Goal: Task Accomplishment & Management: Complete application form

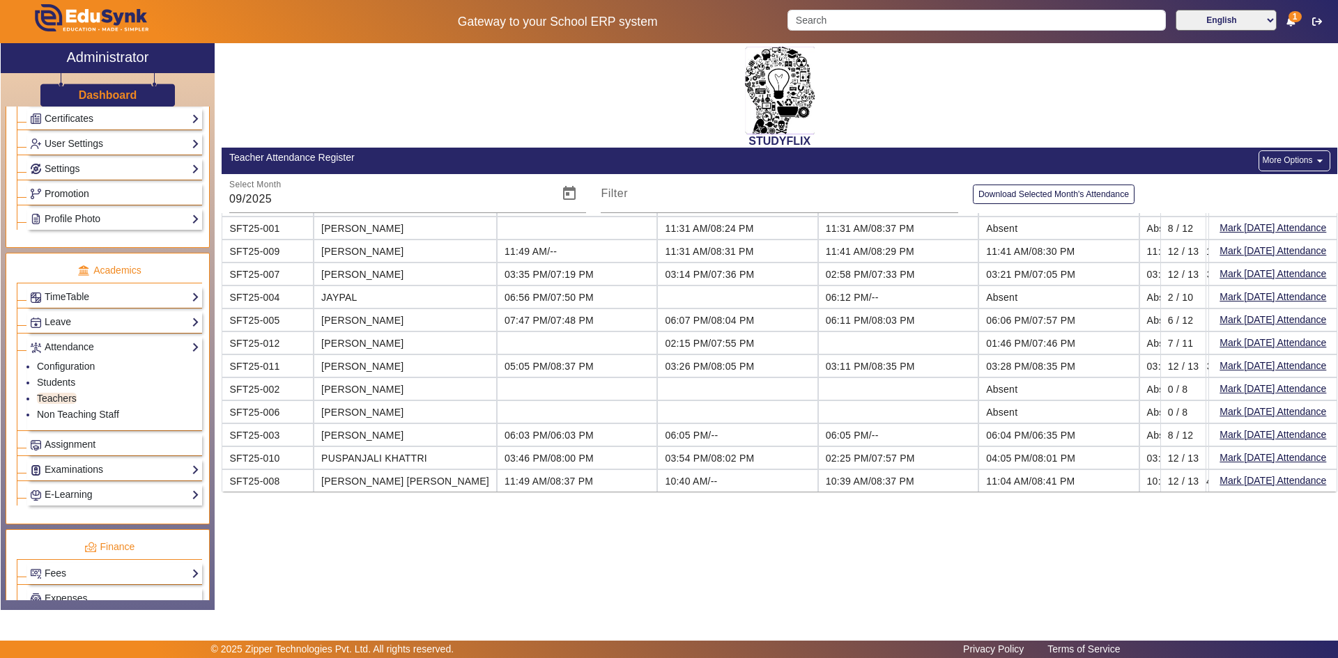
scroll to position [418, 0]
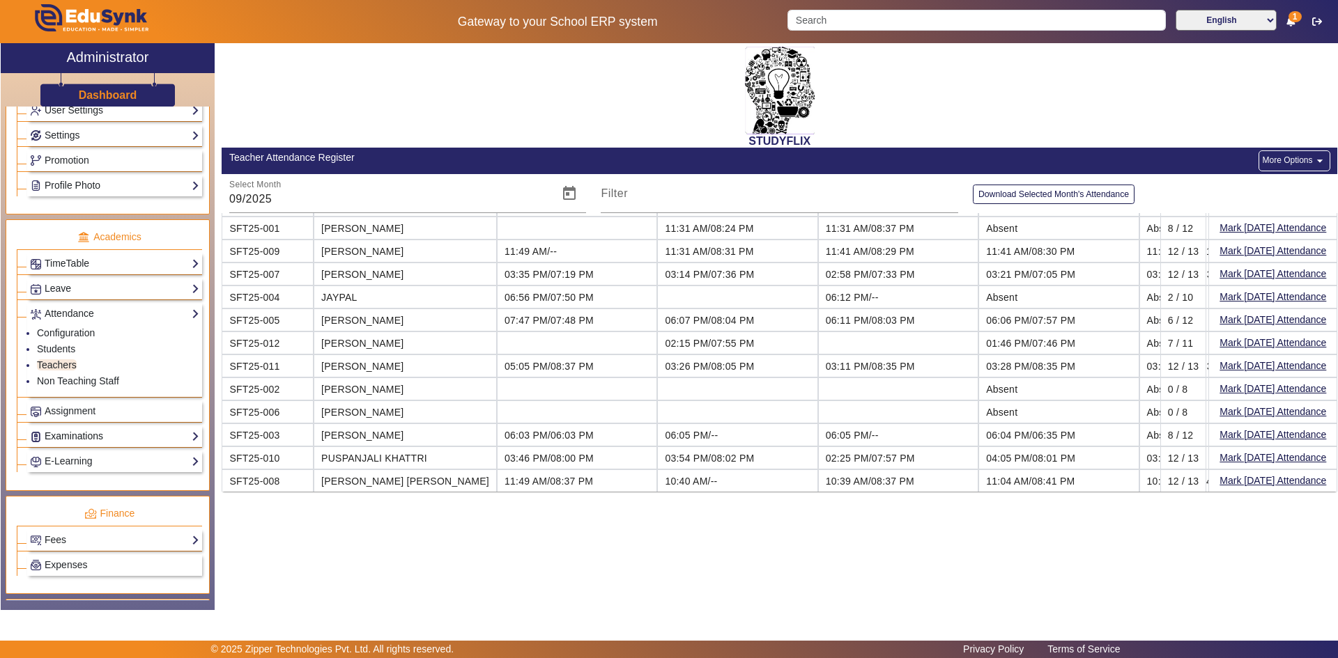
click at [66, 440] on link "Examinations" at bounding box center [114, 436] width 169 height 16
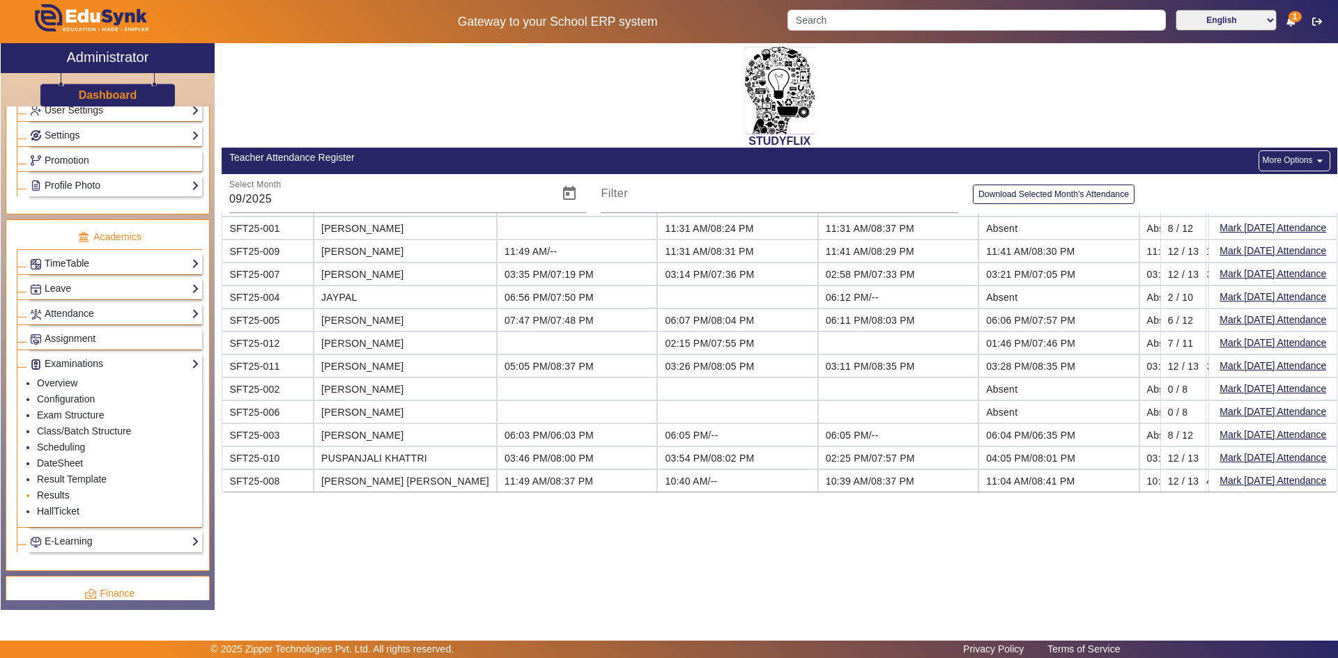
click at [56, 493] on link "Results" at bounding box center [53, 495] width 33 height 11
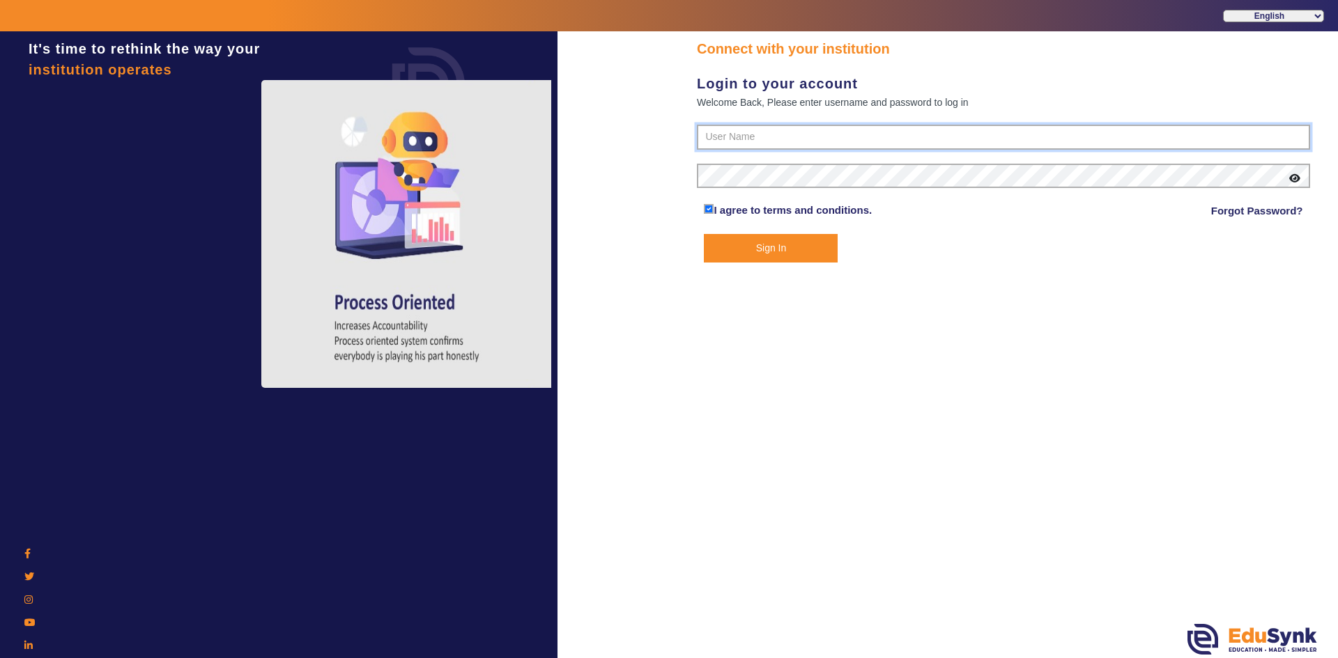
type input "6354922771"
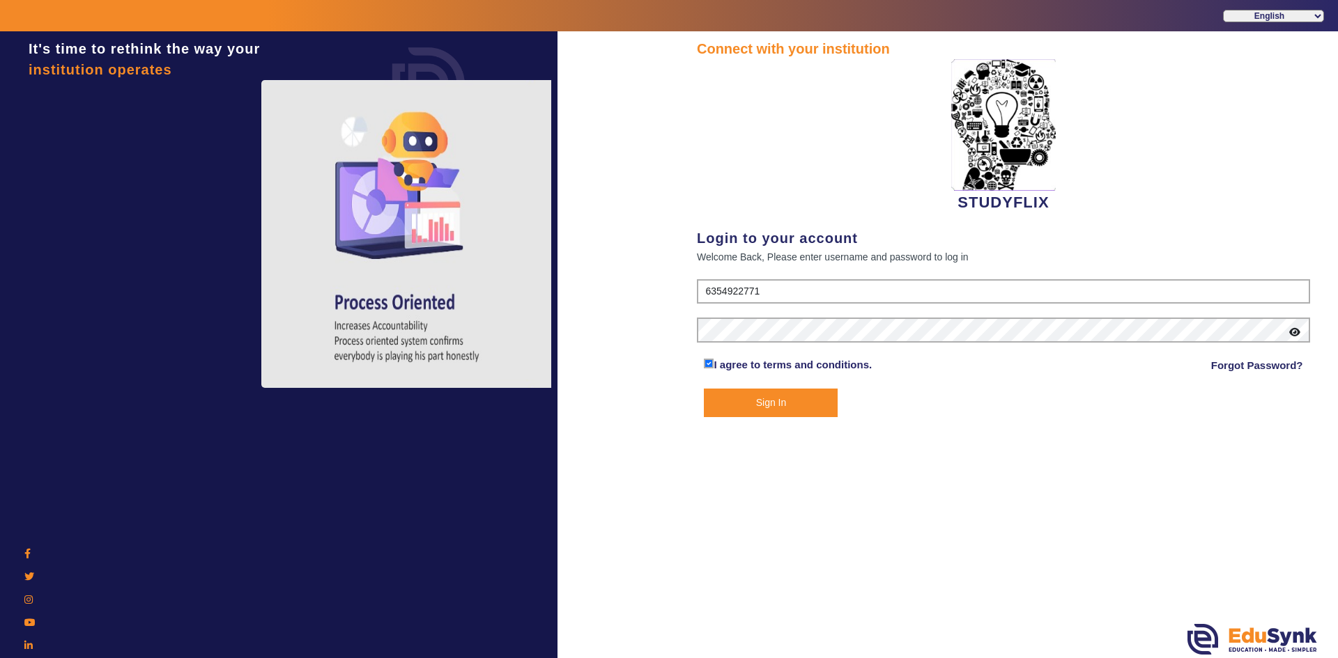
click at [778, 405] on button "Sign In" at bounding box center [771, 403] width 134 height 29
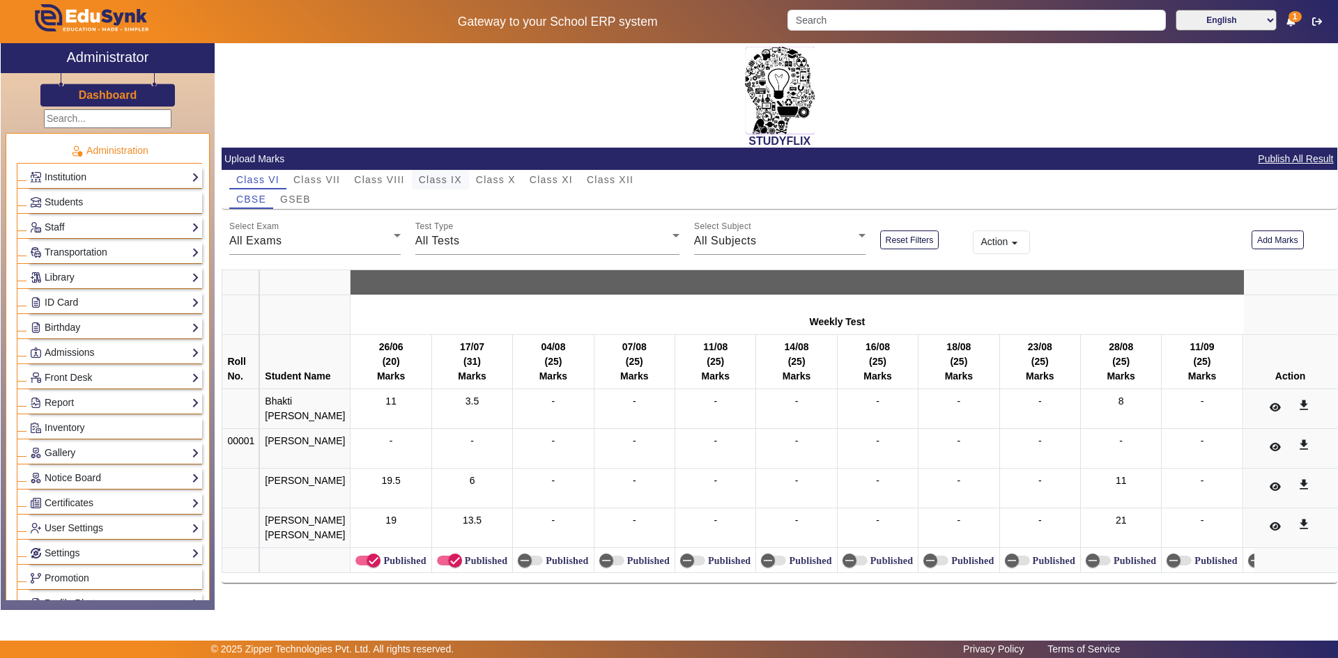
click at [440, 173] on span "Class IX" at bounding box center [440, 180] width 43 height 20
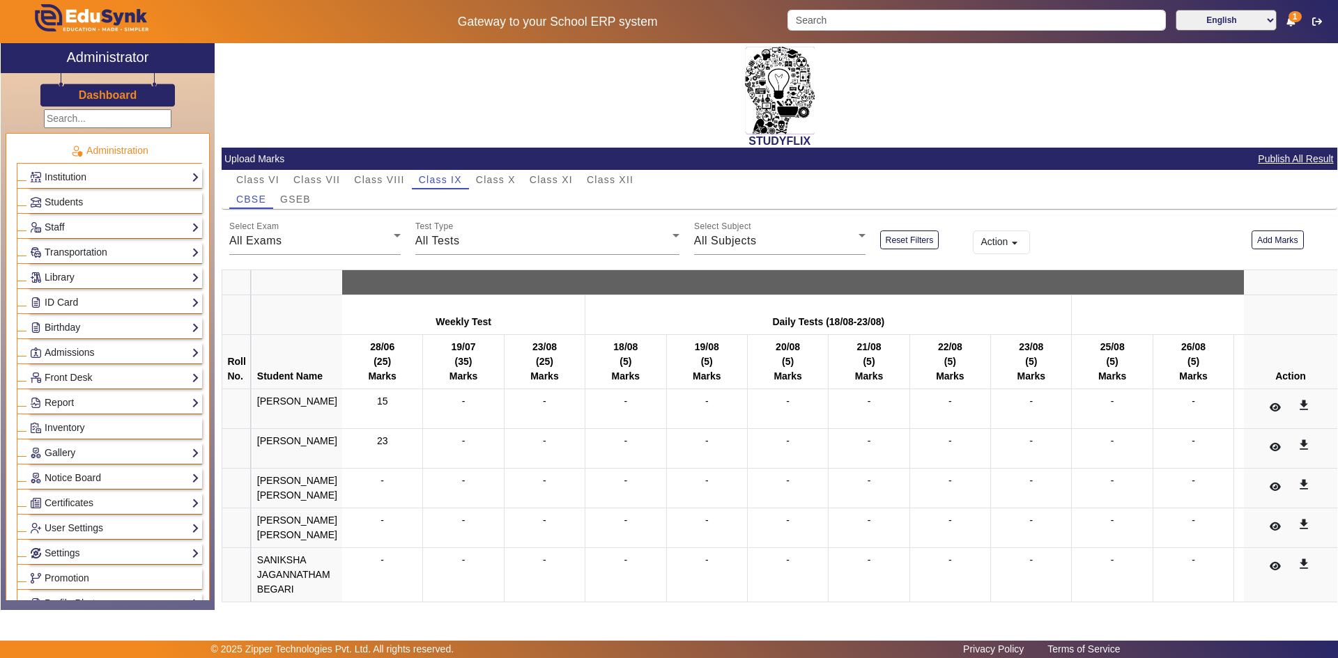
scroll to position [209, 0]
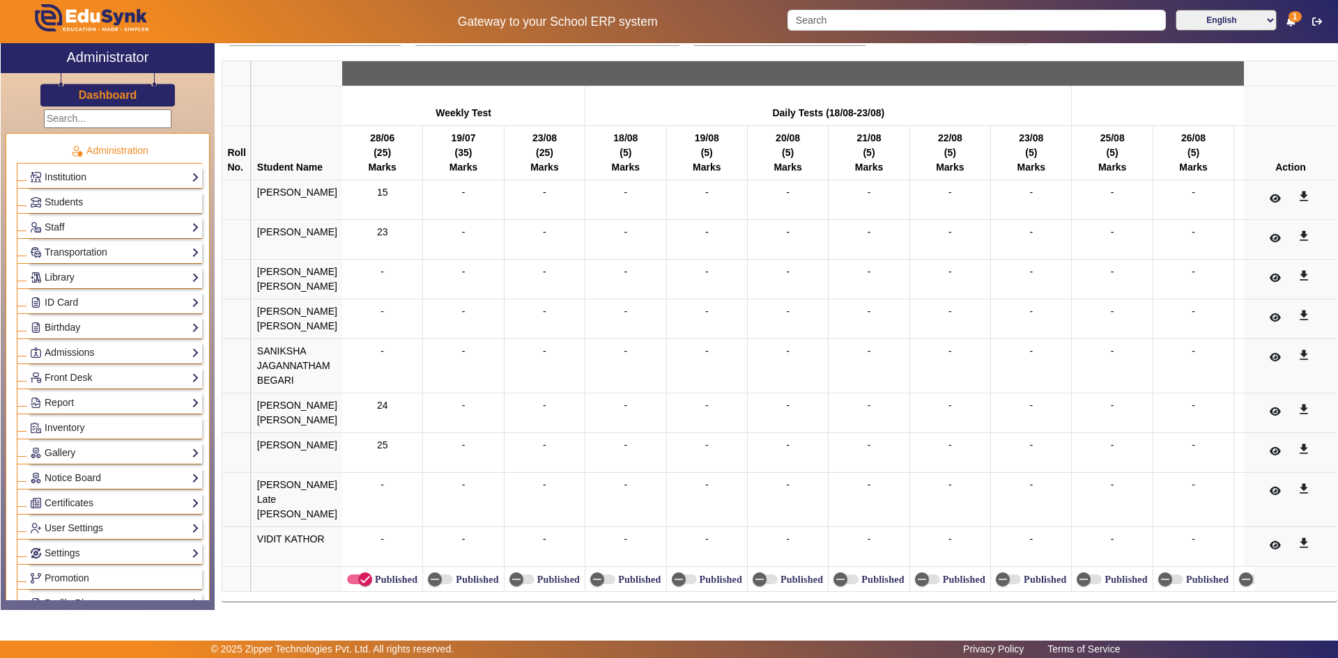
click at [494, 300] on td "-" at bounding box center [463, 280] width 81 height 40
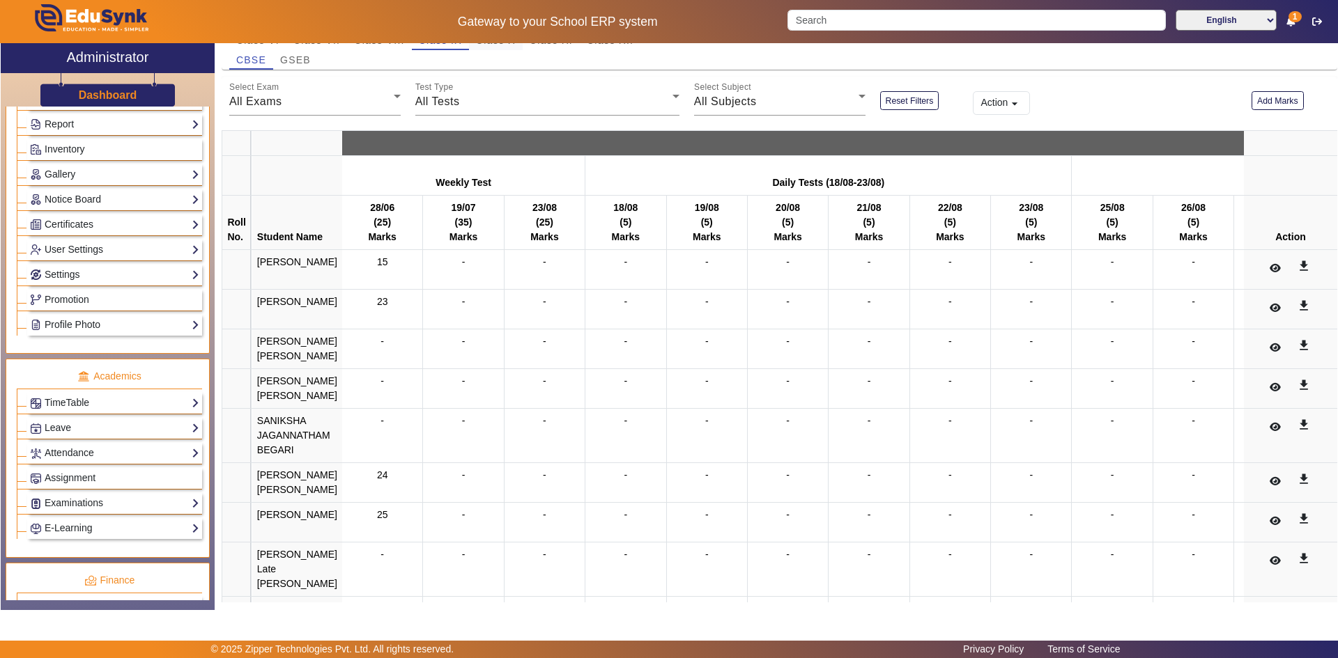
scroll to position [70, 0]
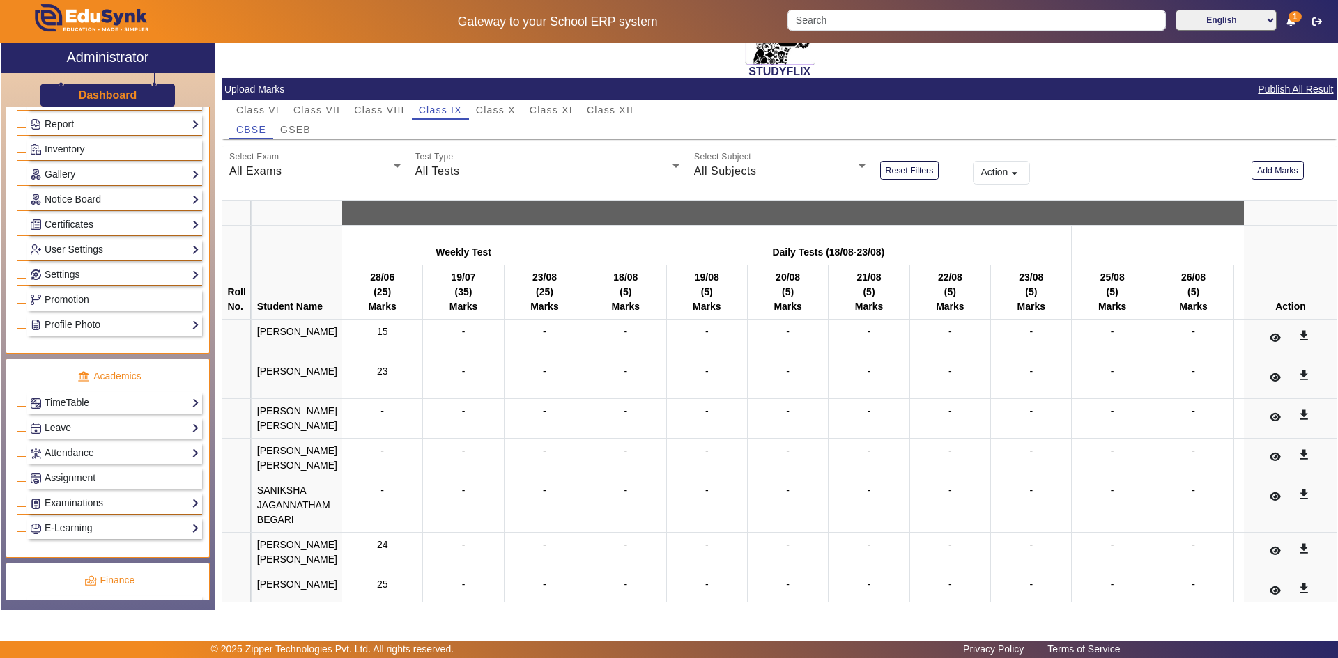
click at [295, 167] on div "All Exams" at bounding box center [311, 171] width 164 height 17
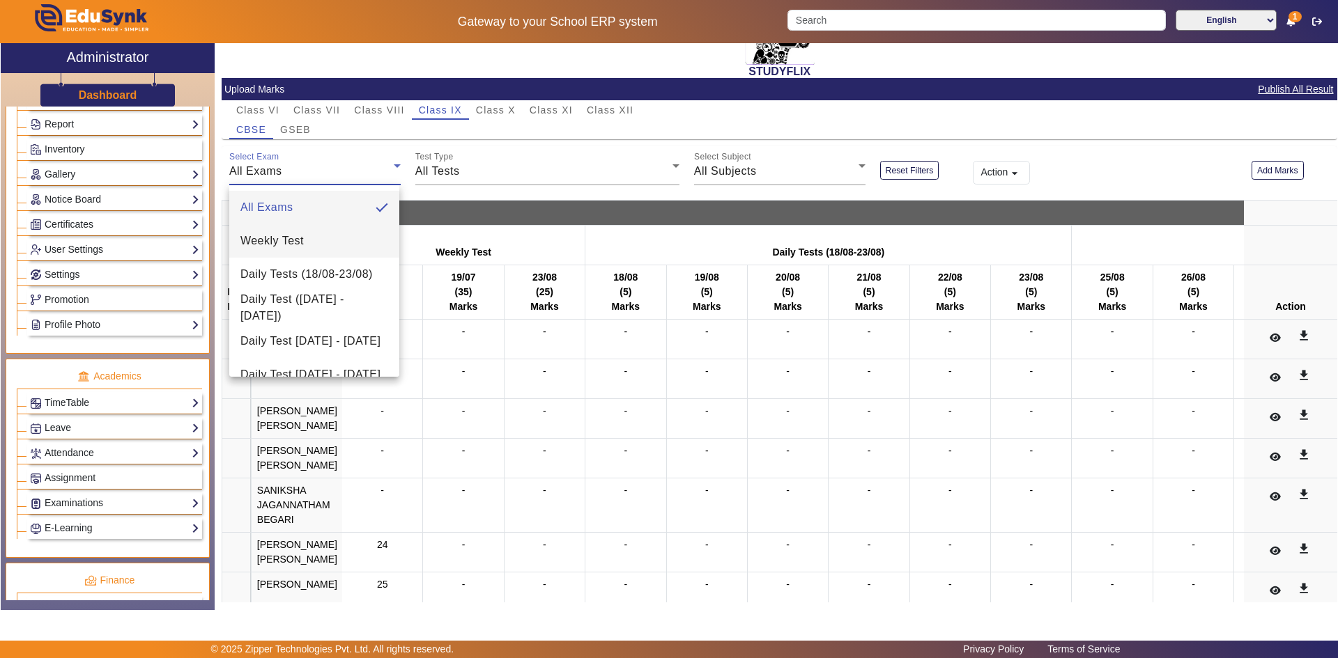
click at [276, 235] on span "Weekly Test" at bounding box center [271, 241] width 63 height 17
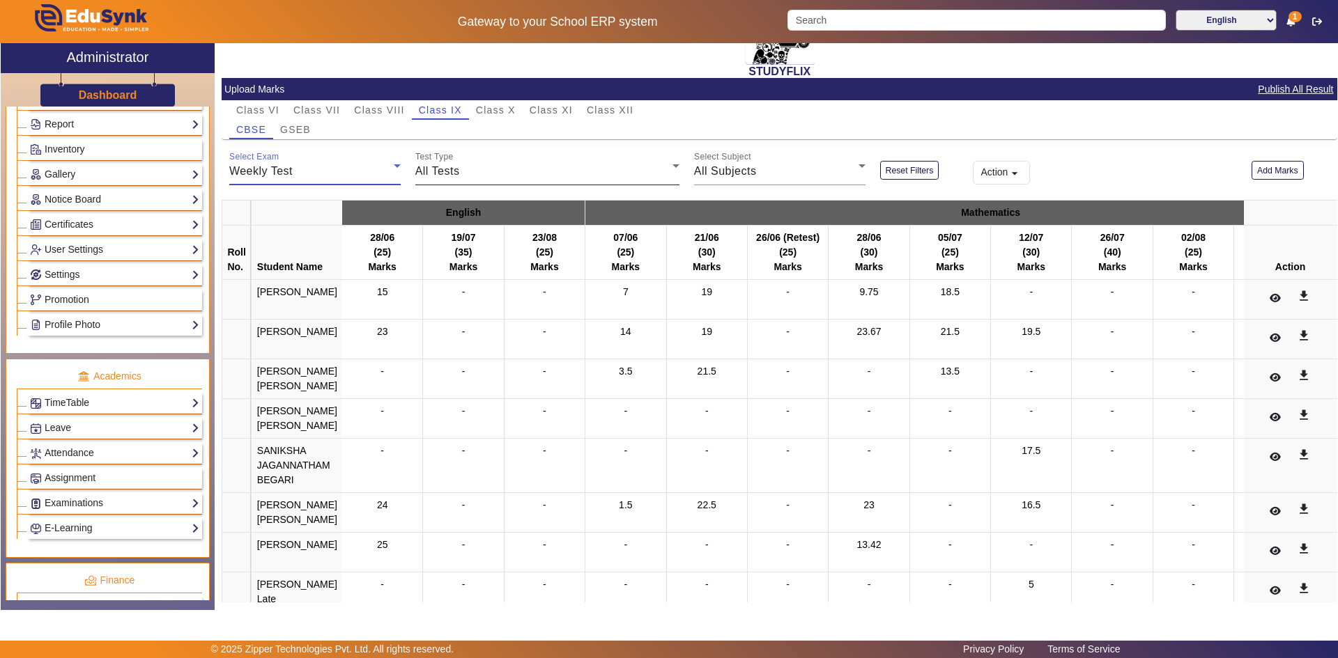
click at [457, 177] on span "All Tests" at bounding box center [437, 171] width 45 height 12
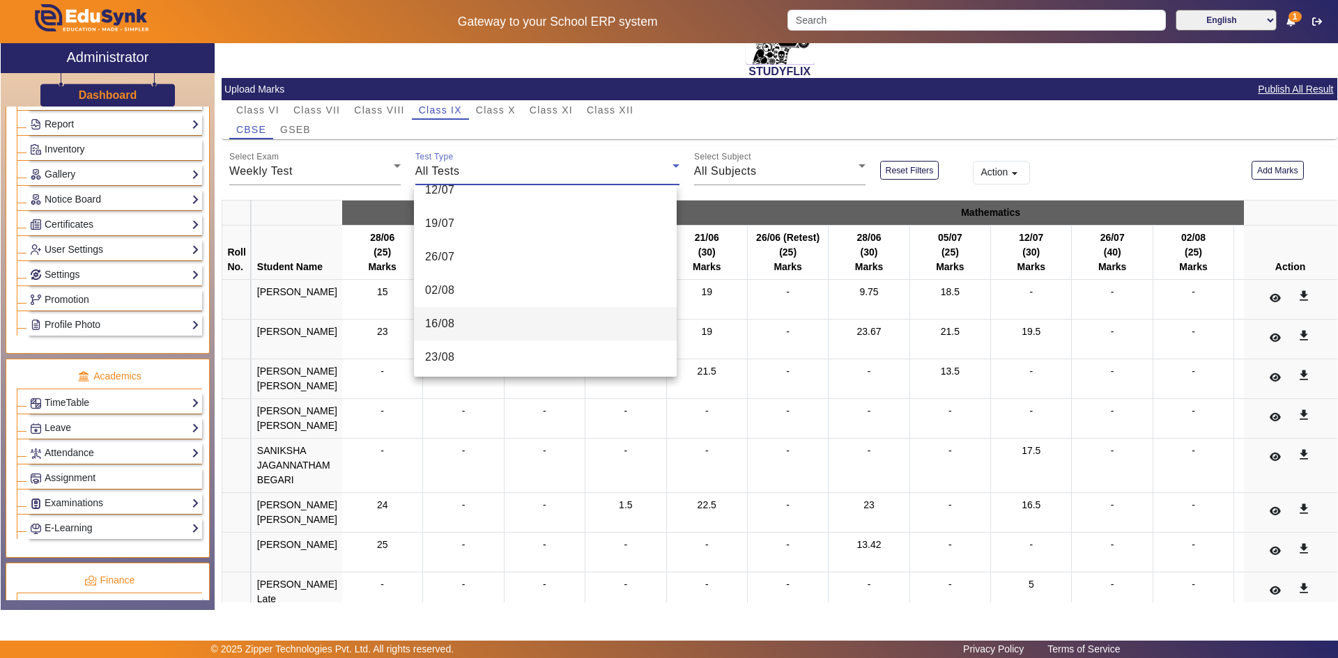
scroll to position [148, 0]
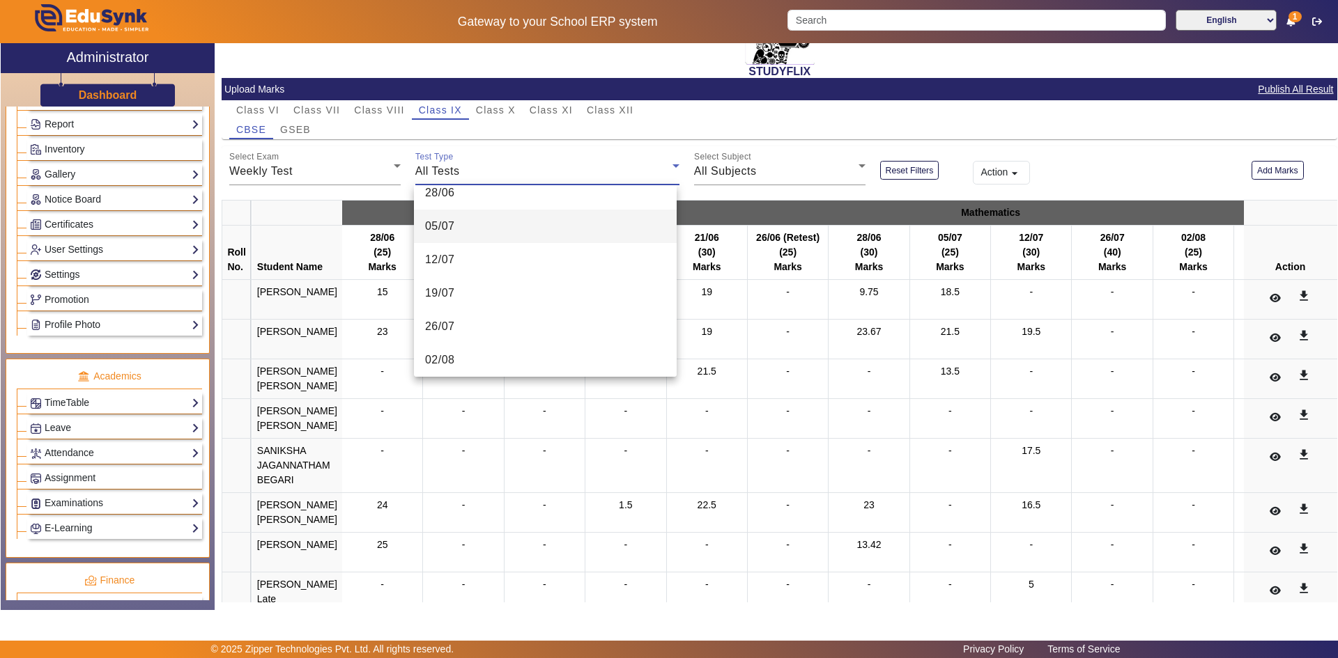
click at [467, 235] on mat-option "05/07" at bounding box center [545, 226] width 263 height 33
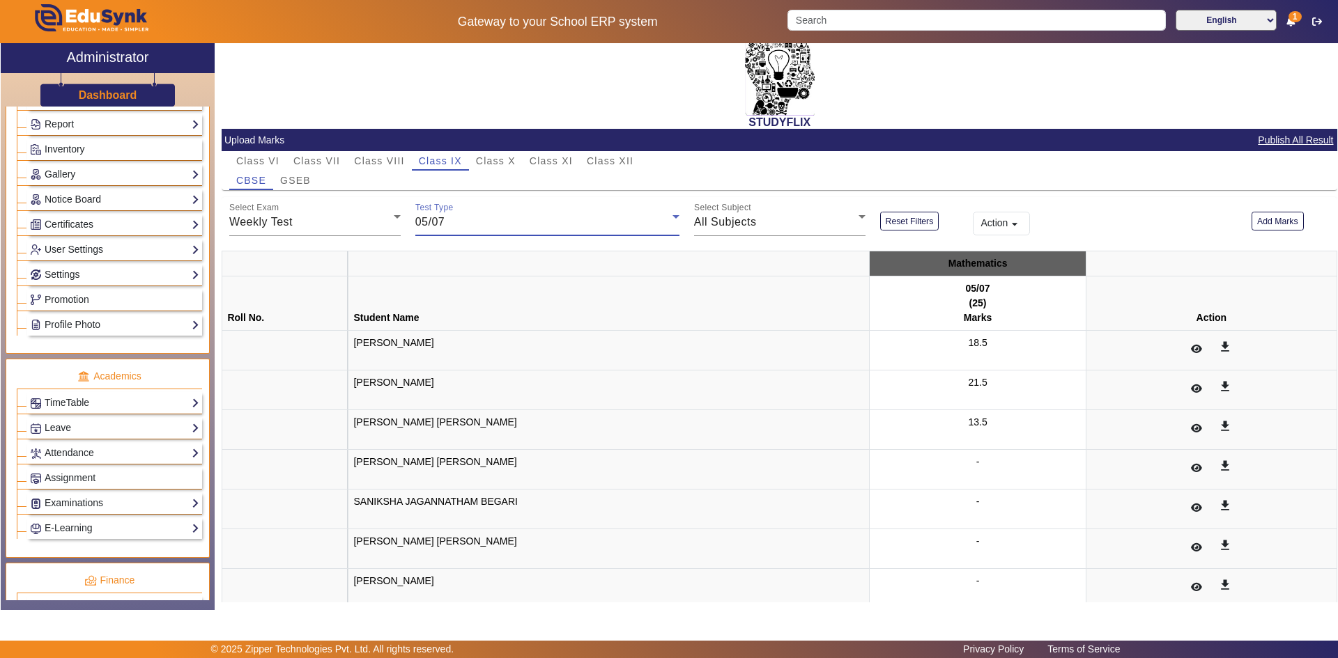
scroll to position [7, 0]
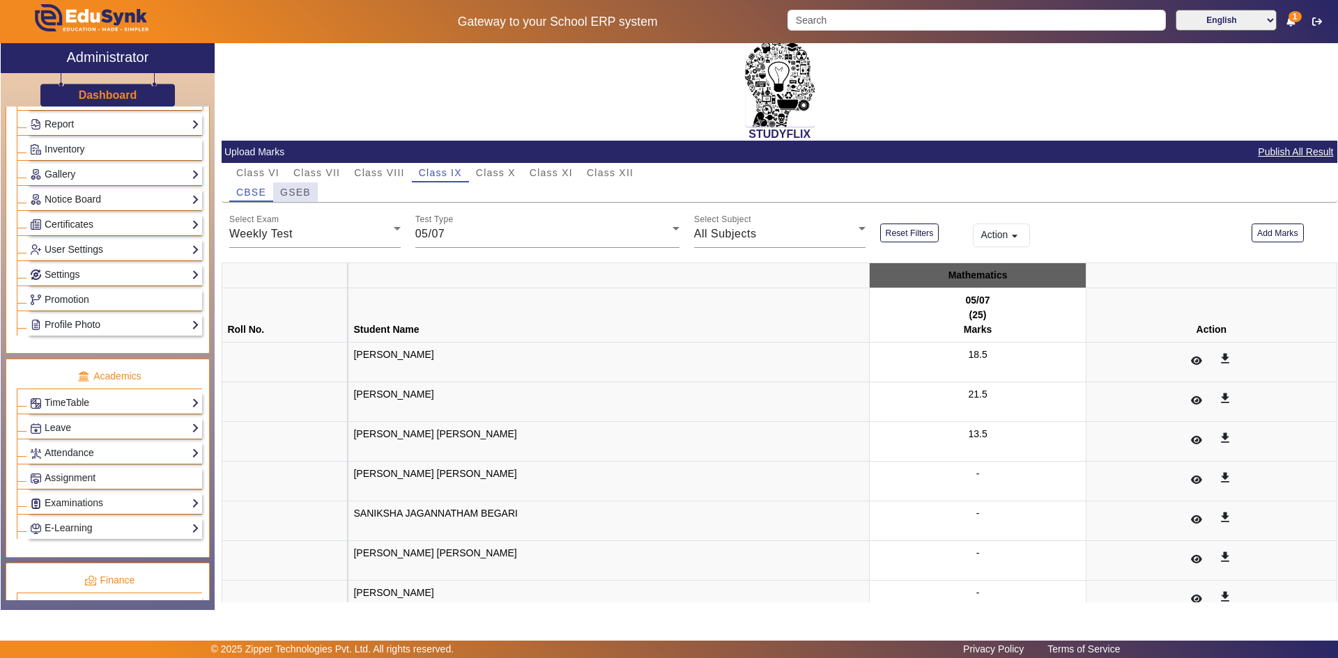
click at [308, 193] on span "GSEB" at bounding box center [295, 192] width 31 height 10
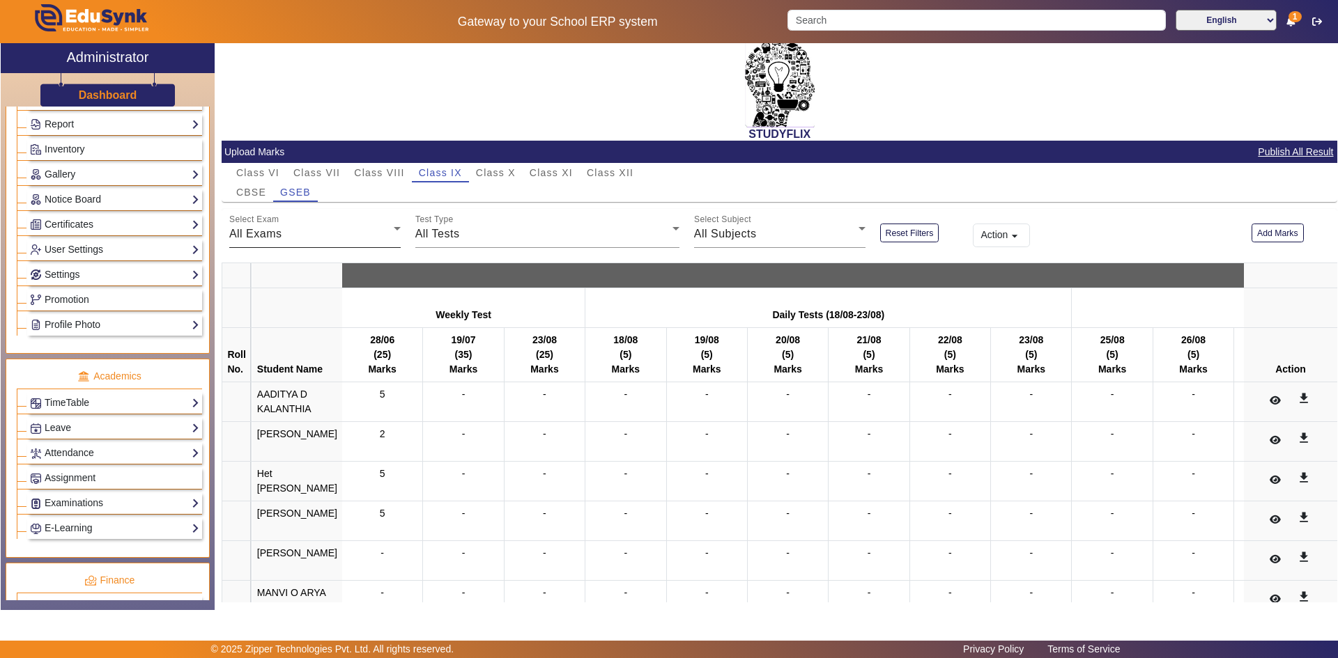
click at [292, 235] on div "All Exams" at bounding box center [311, 234] width 164 height 17
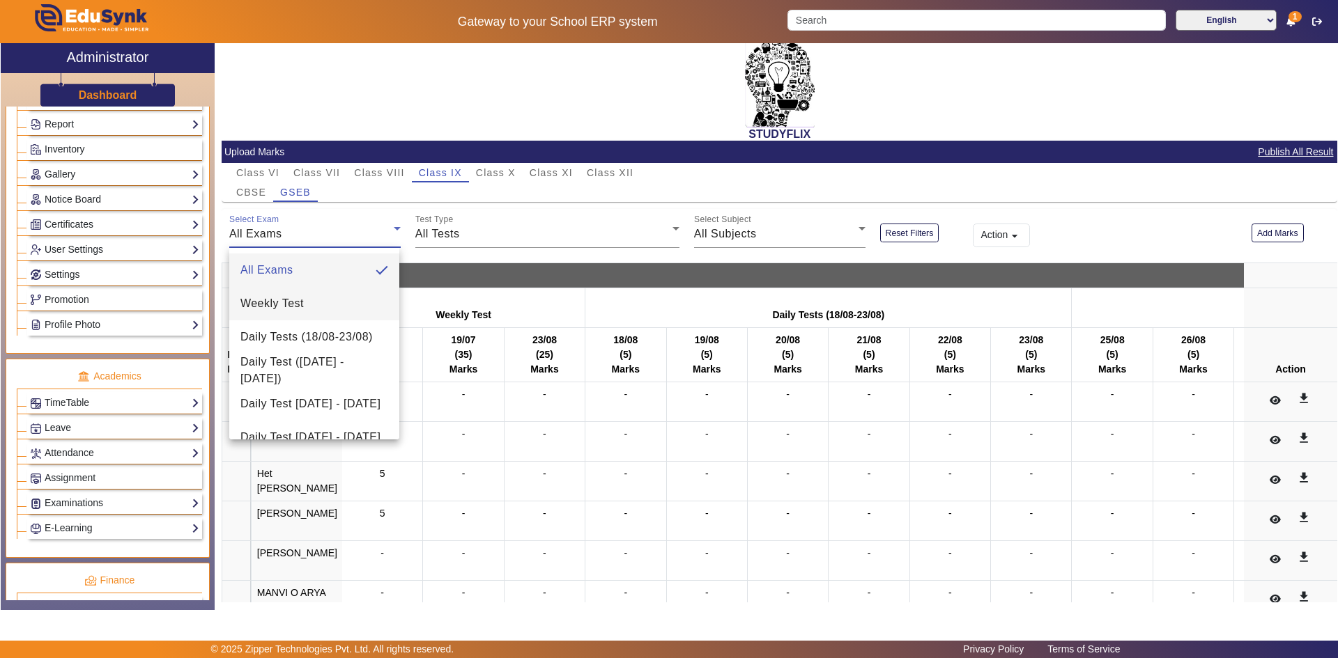
click at [268, 314] on mat-option "Weekly Test" at bounding box center [314, 303] width 170 height 33
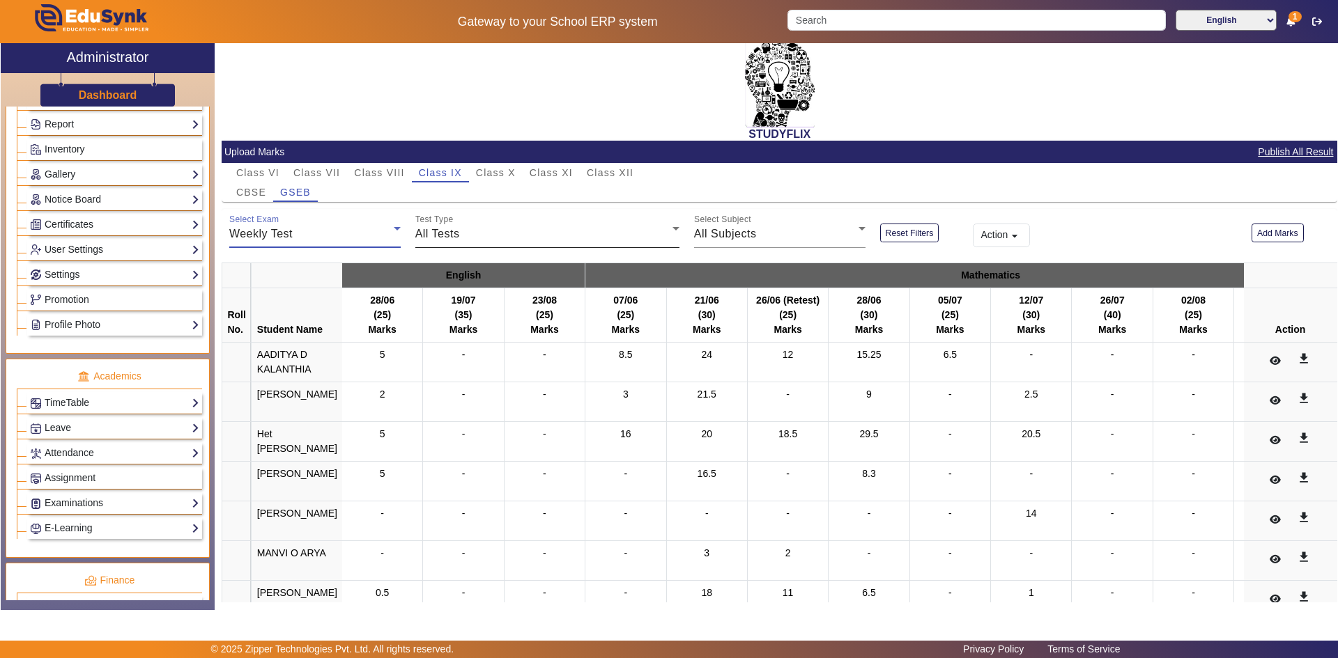
click at [517, 235] on div "All Tests" at bounding box center [543, 234] width 257 height 17
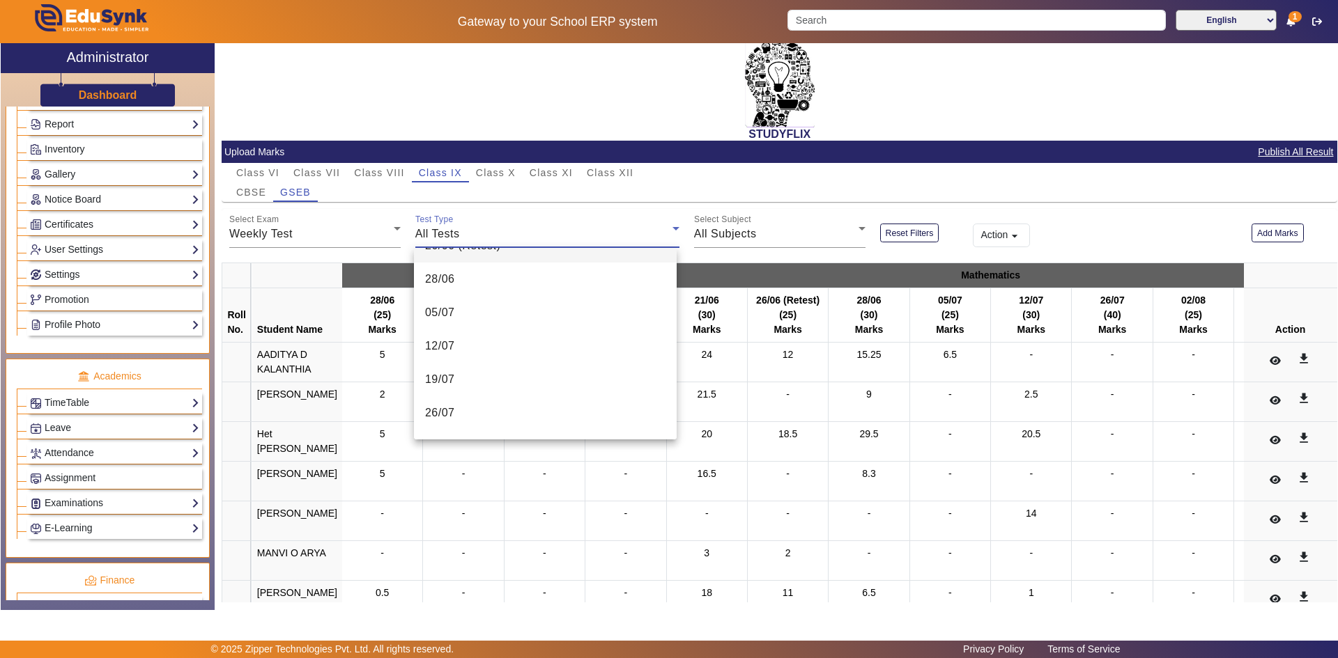
scroll to position [139, 0]
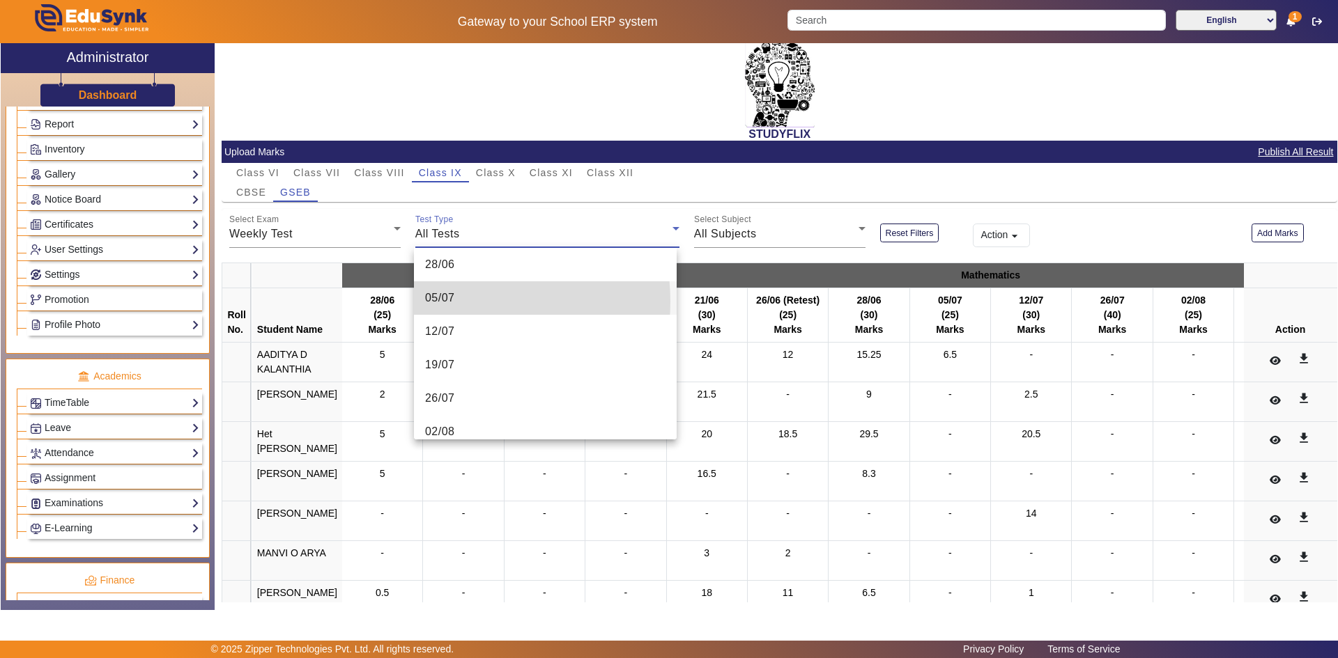
click at [459, 302] on mat-option "05/07" at bounding box center [545, 297] width 263 height 33
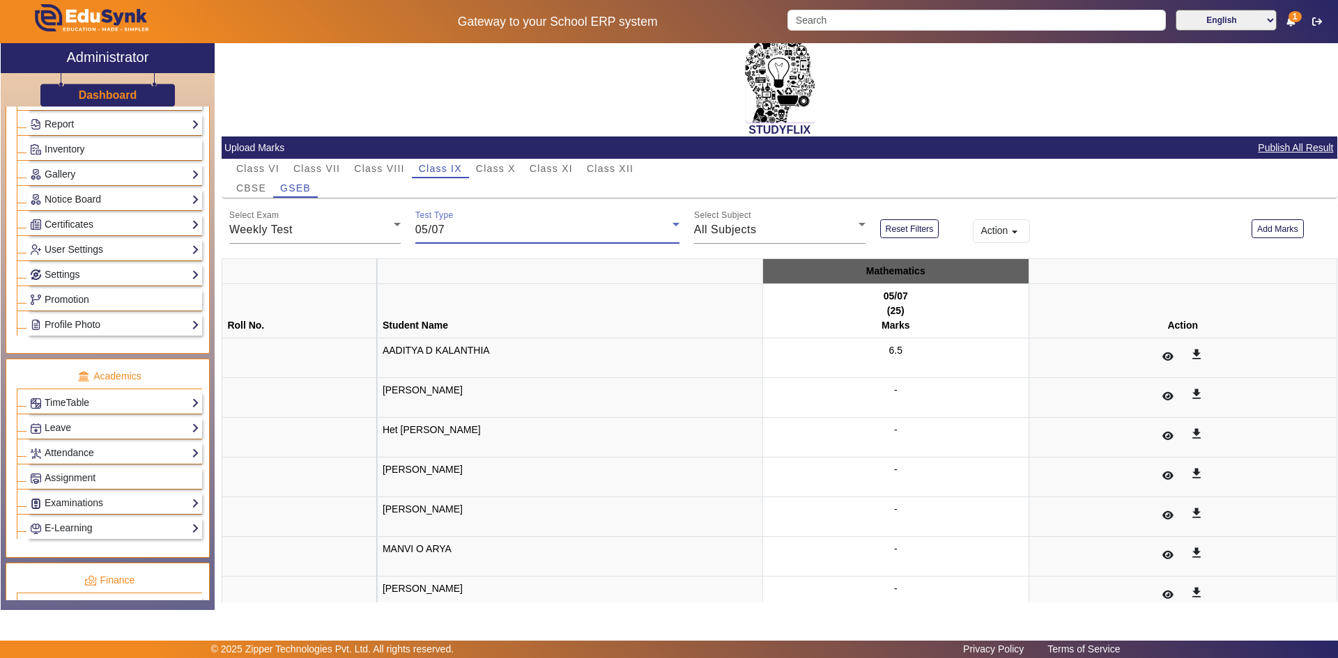
scroll to position [0, 0]
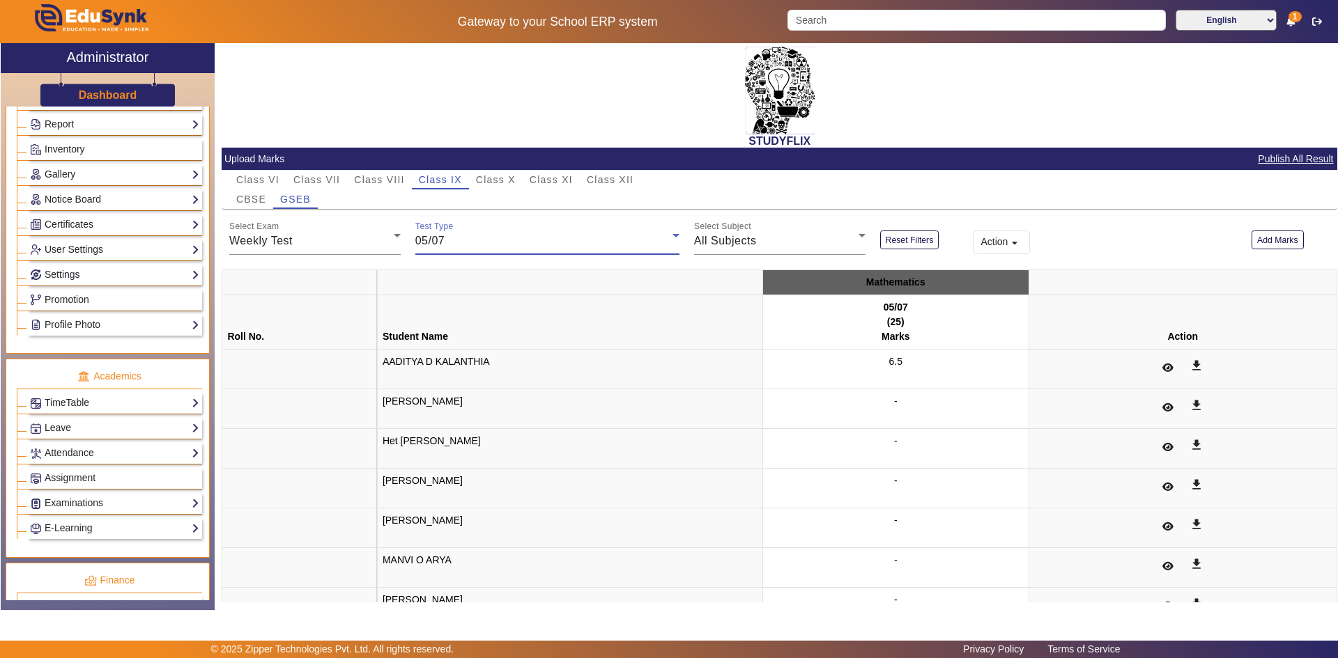
click at [423, 243] on span "05/07" at bounding box center [430, 241] width 30 height 12
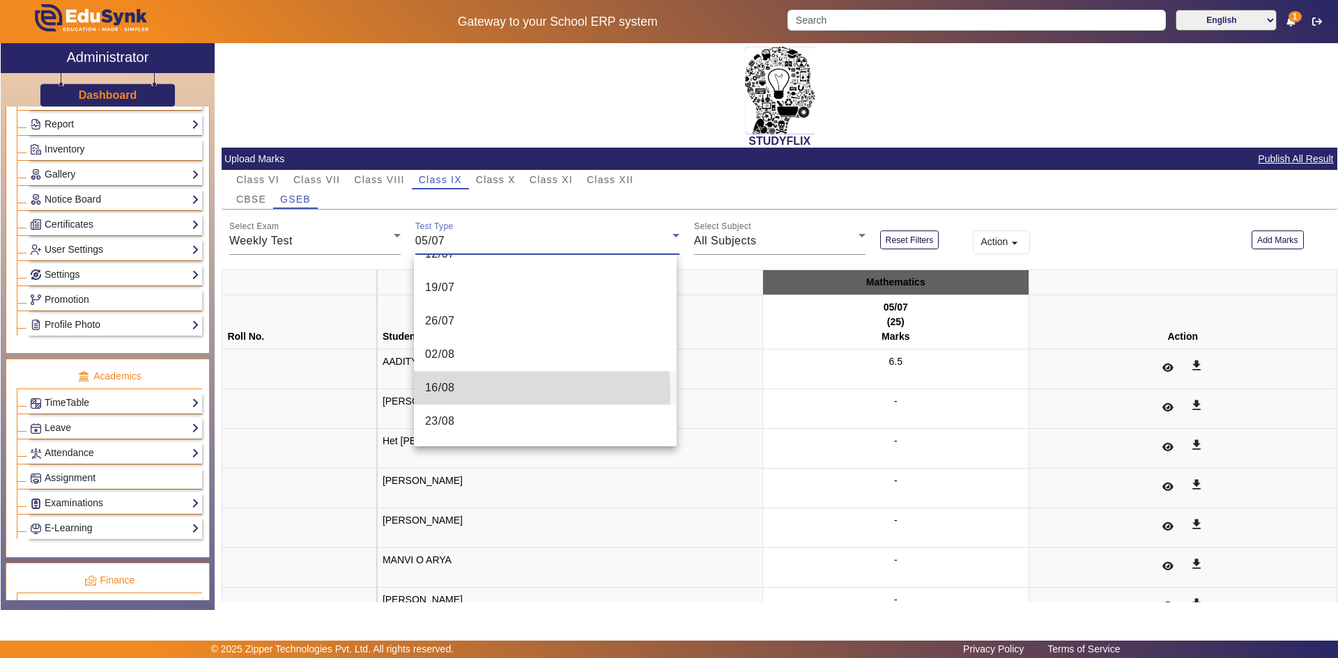
click at [449, 394] on span "16/08" at bounding box center [440, 388] width 30 height 17
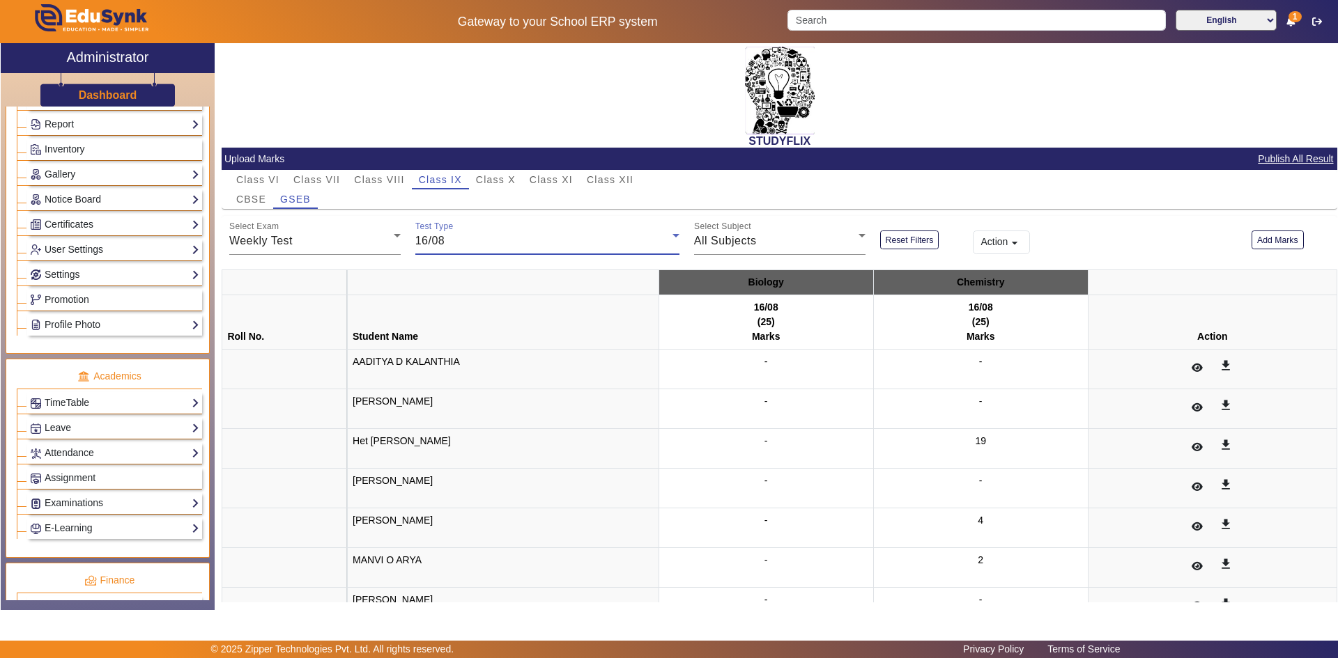
scroll to position [107, 0]
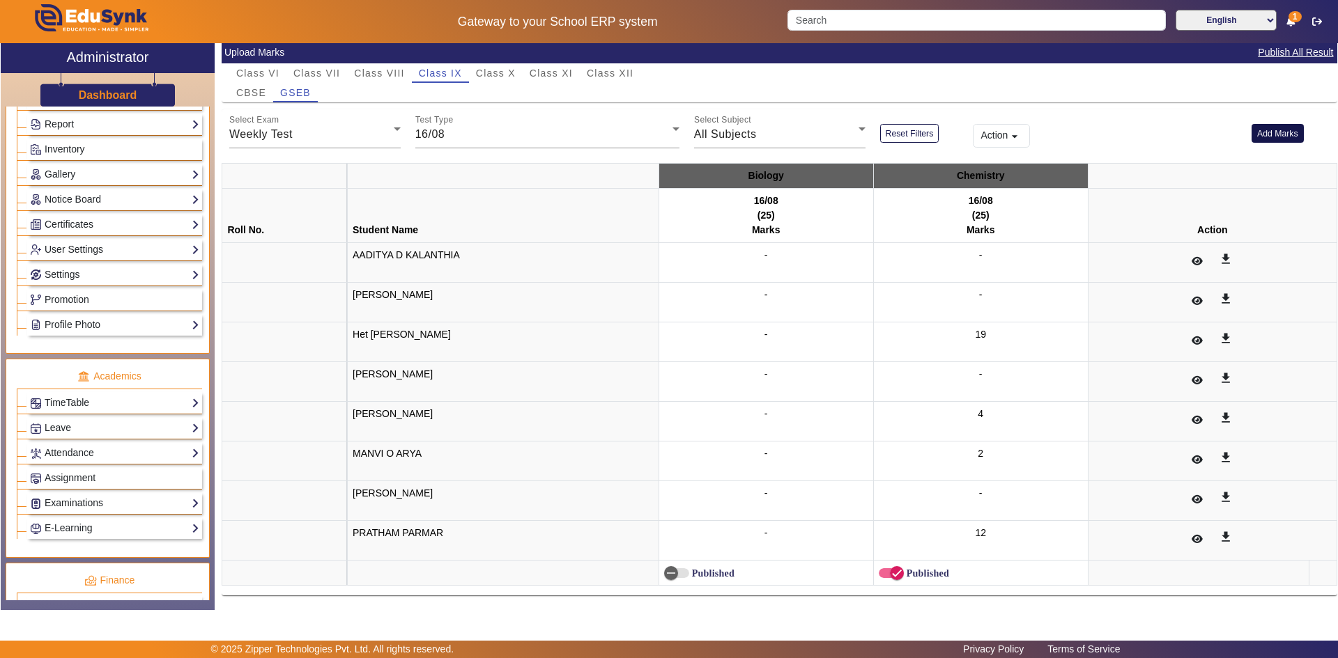
click at [1258, 130] on button "Add Marks" at bounding box center [1277, 133] width 52 height 19
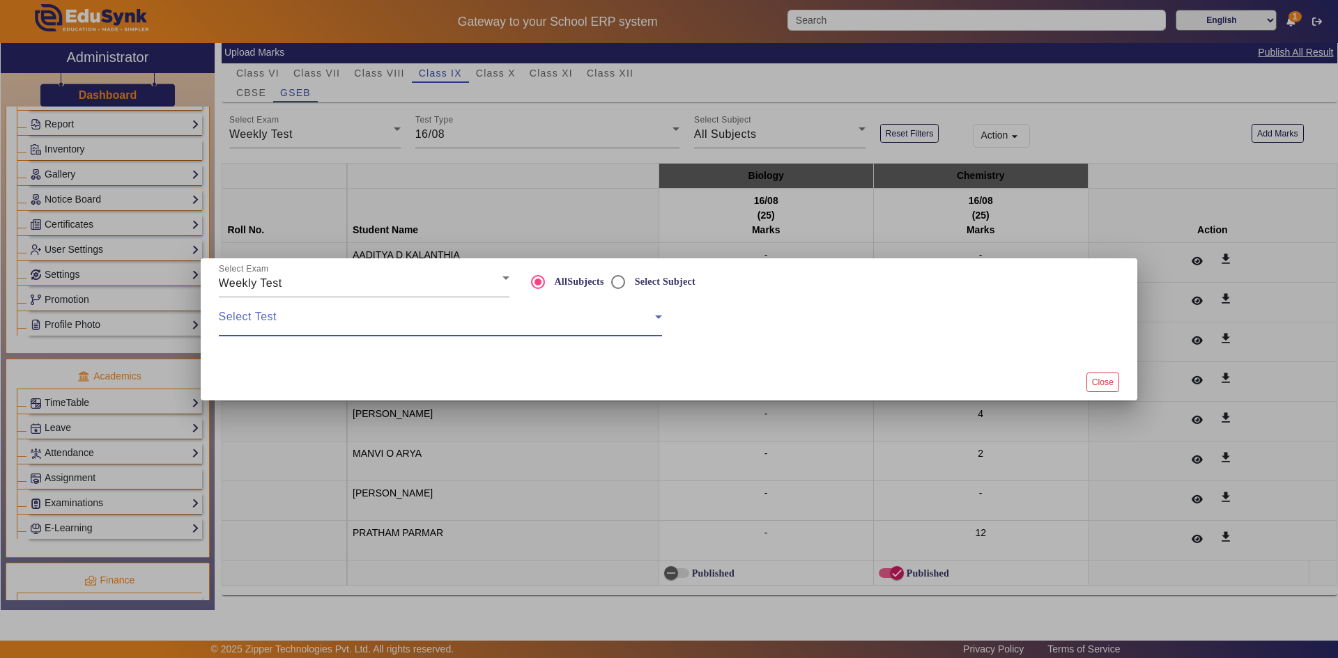
click at [286, 319] on span at bounding box center [437, 322] width 436 height 17
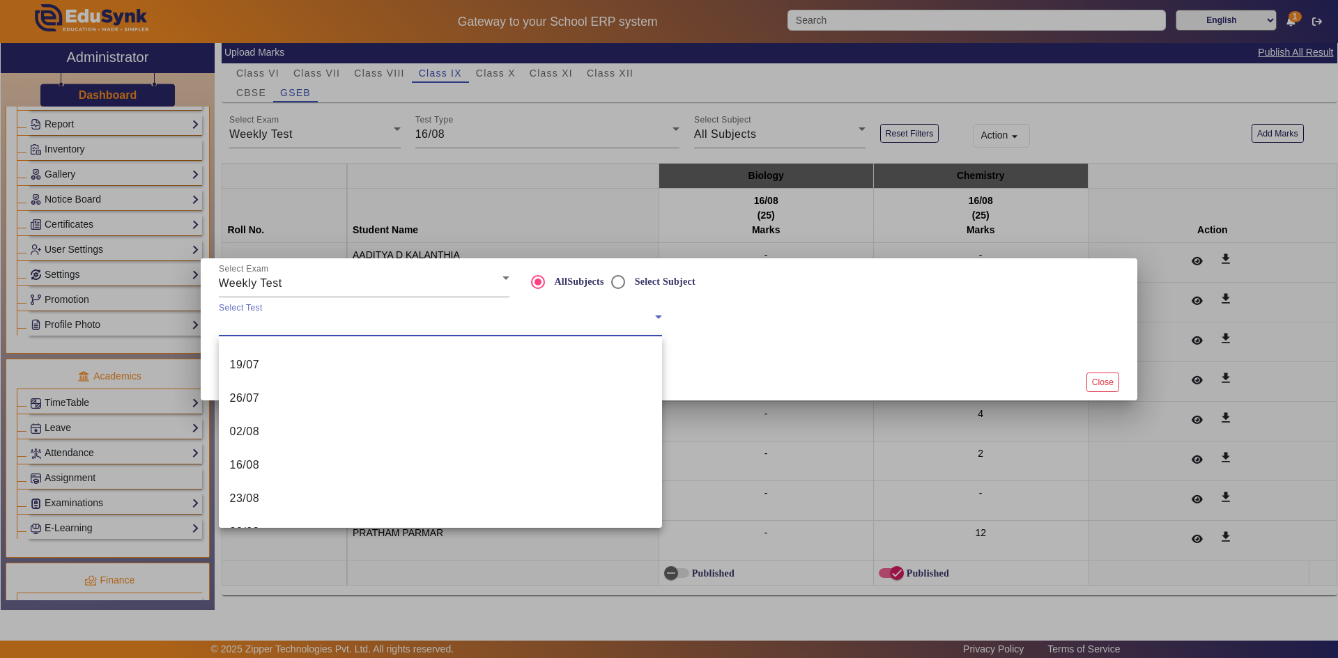
scroll to position [209, 0]
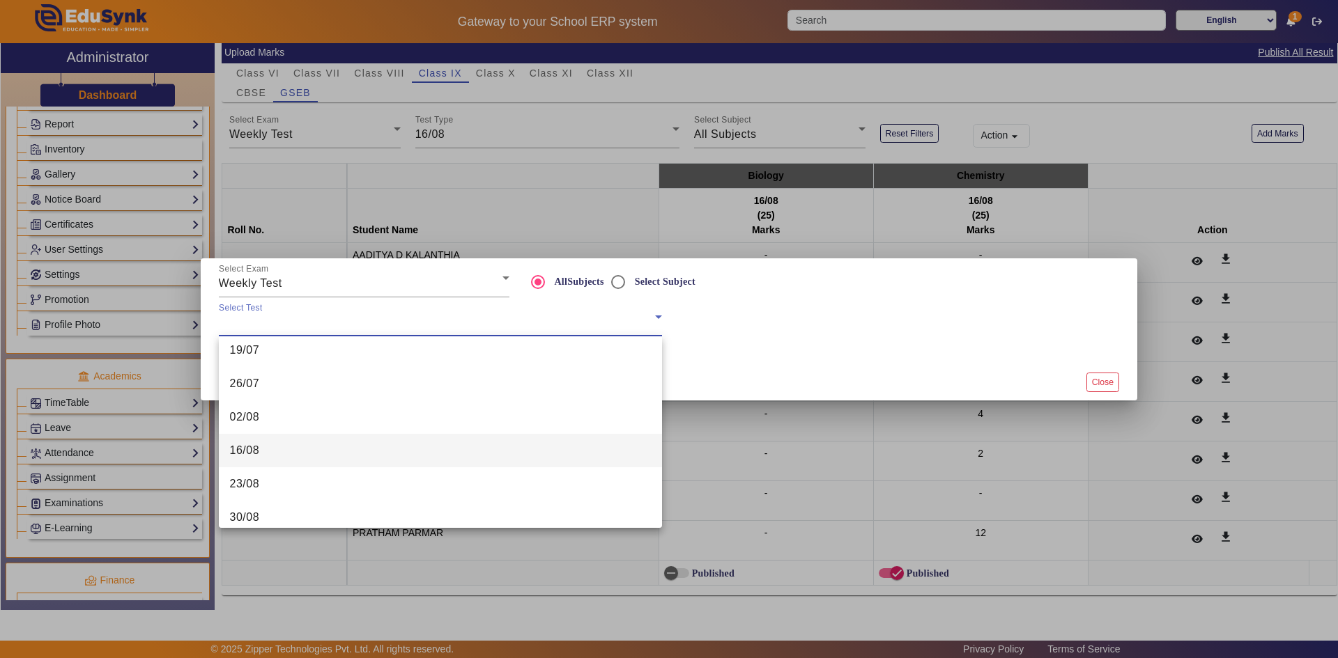
click at [296, 447] on mat-option "16/08" at bounding box center [440, 450] width 443 height 33
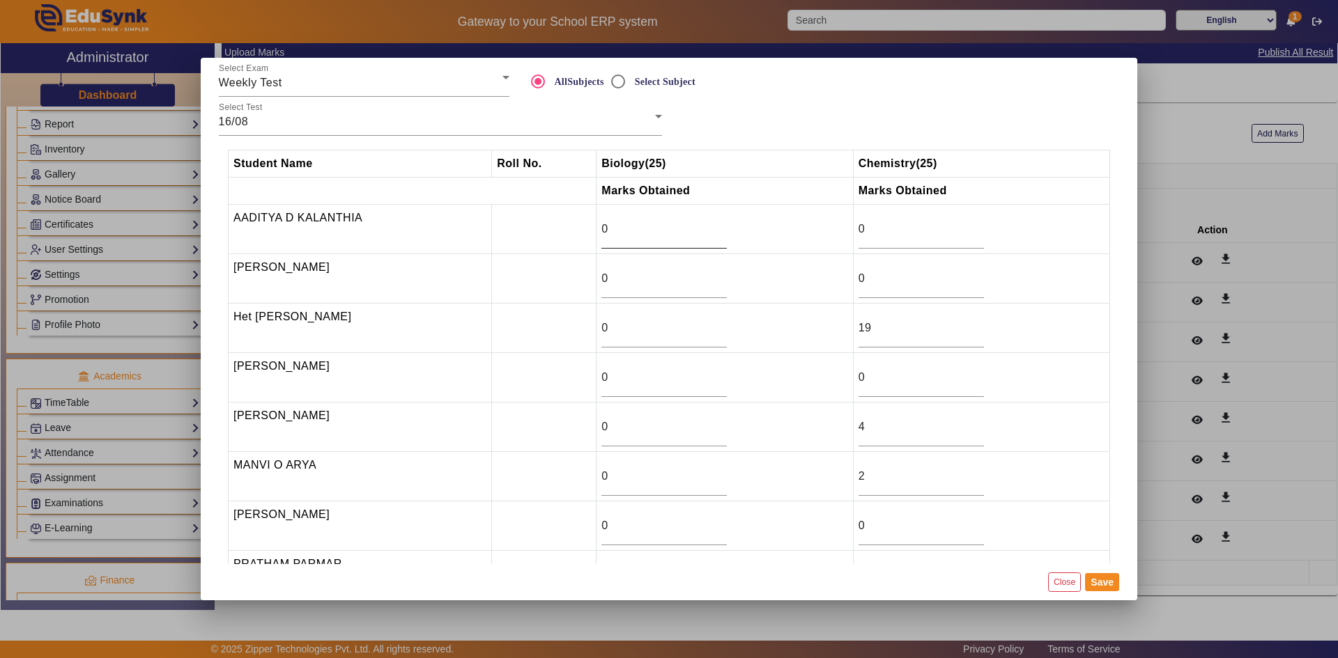
drag, startPoint x: 640, startPoint y: 239, endPoint x: 610, endPoint y: 236, distance: 30.1
click at [610, 236] on div "0" at bounding box center [663, 229] width 125 height 39
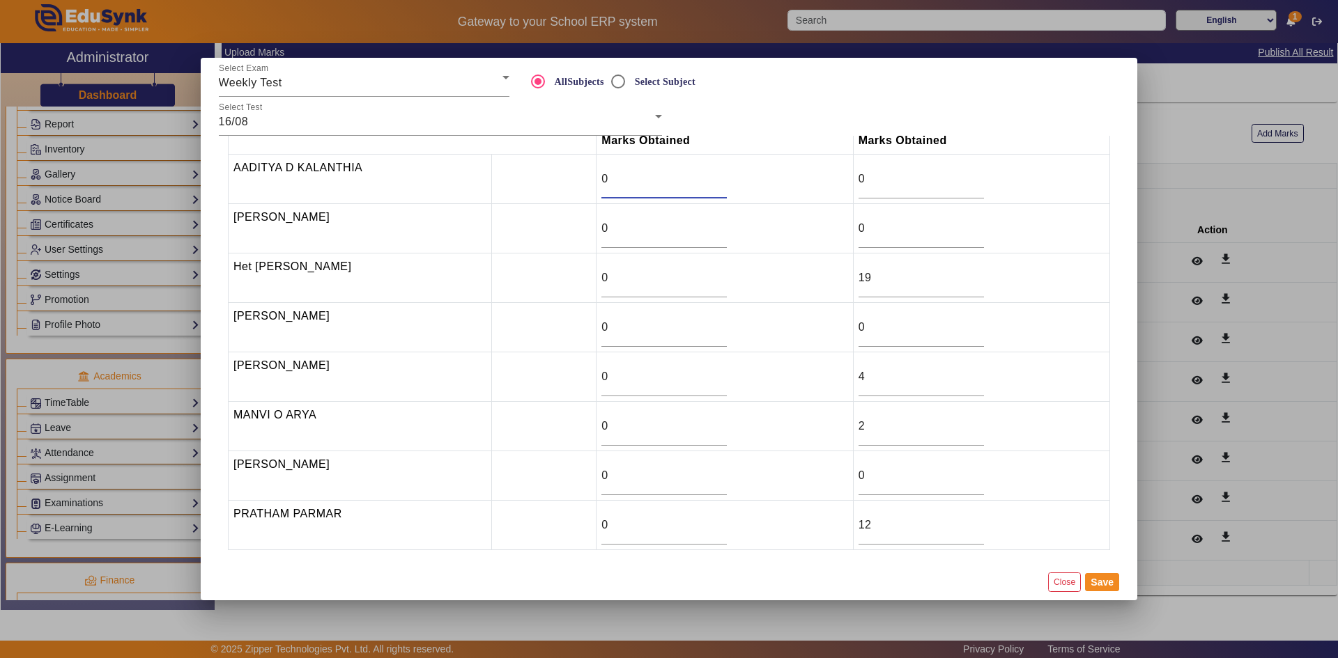
scroll to position [0, 0]
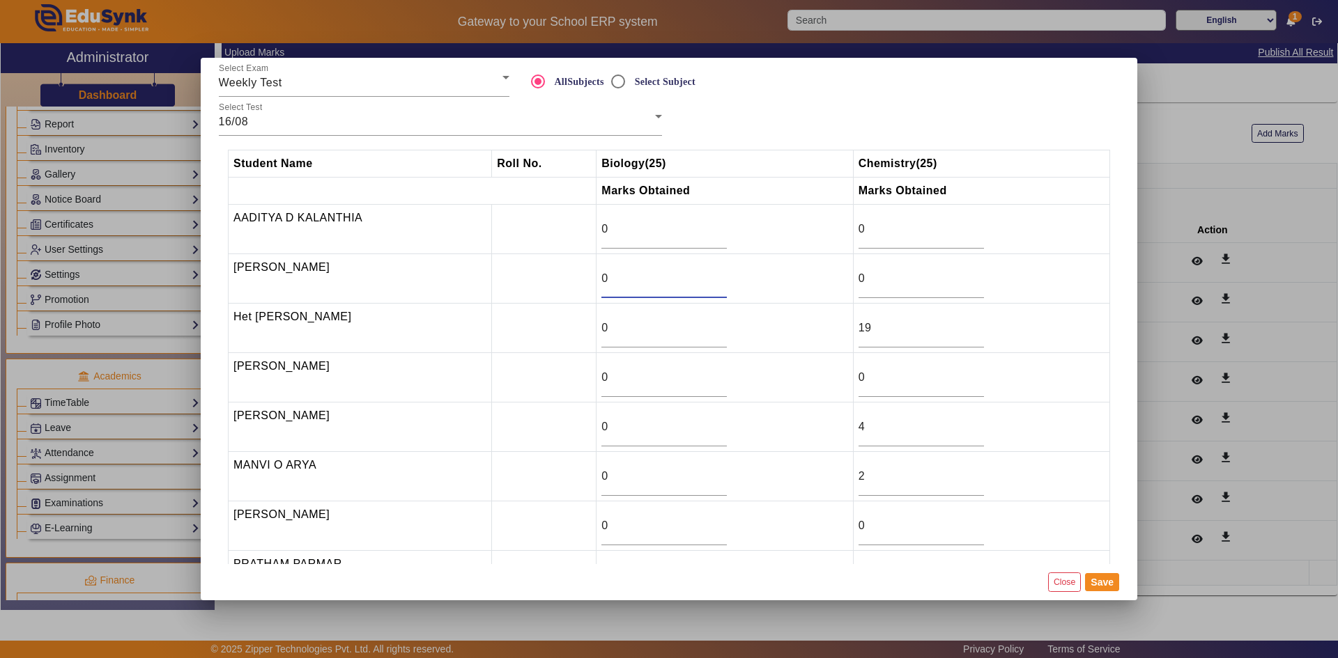
click at [630, 283] on input "0" at bounding box center [663, 278] width 125 height 17
click at [633, 282] on input "0" at bounding box center [663, 278] width 125 height 17
type input "1"
click at [718, 272] on input "1" at bounding box center [663, 278] width 125 height 17
click at [636, 337] on input "0" at bounding box center [663, 328] width 125 height 17
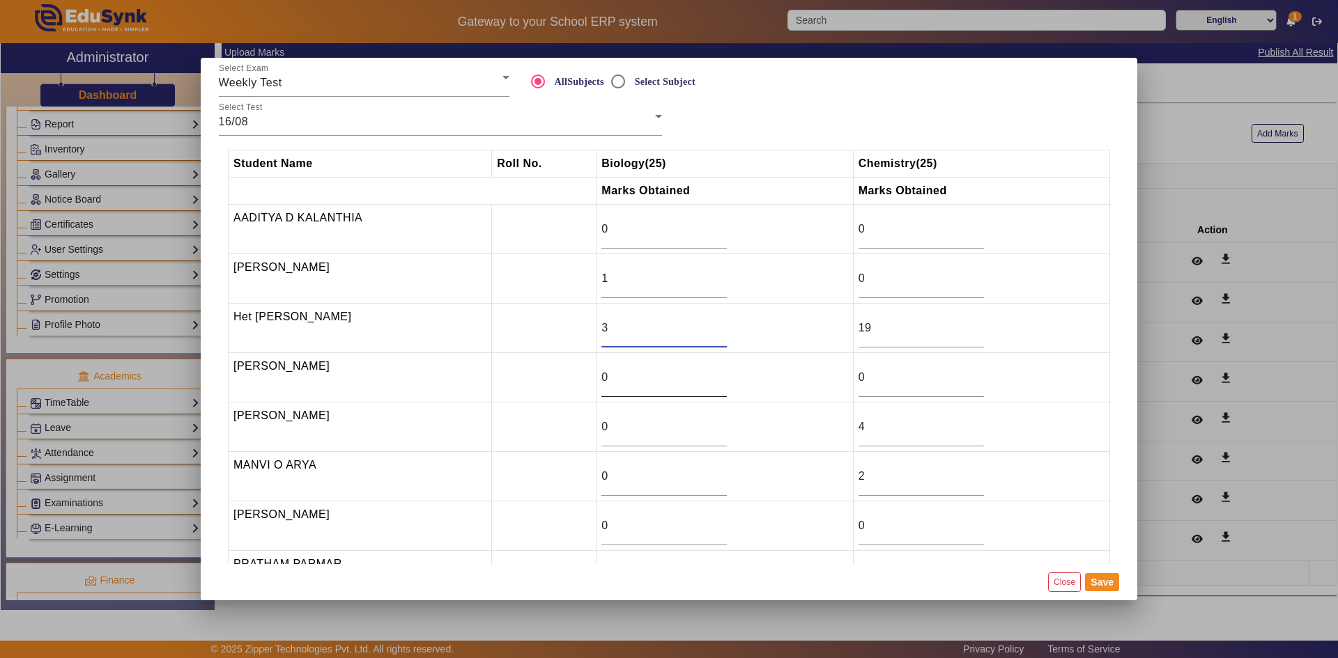
type input "3"
click at [628, 374] on input "0" at bounding box center [663, 377] width 125 height 17
click at [622, 419] on input "0" at bounding box center [663, 427] width 125 height 17
click at [624, 419] on input "0" at bounding box center [663, 427] width 125 height 17
type input "7"
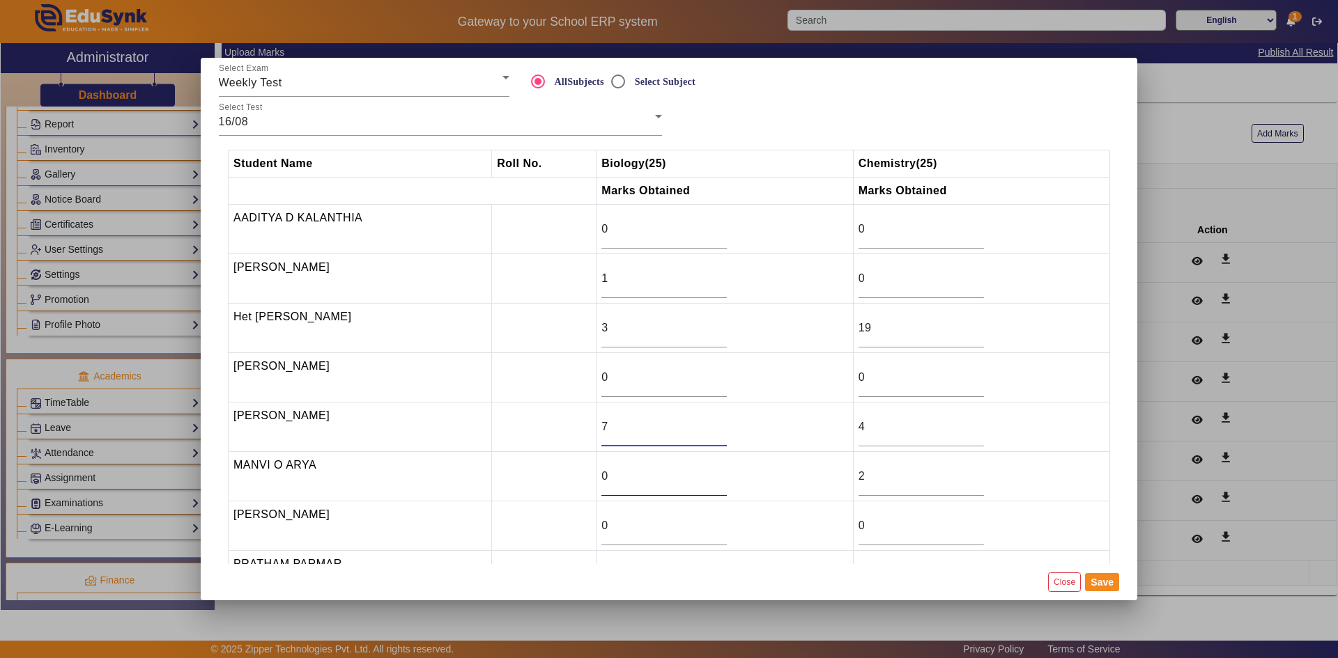
click at [633, 481] on input "0" at bounding box center [663, 476] width 125 height 17
click at [634, 481] on input "0" at bounding box center [663, 476] width 125 height 17
type input "6"
click at [624, 520] on input "0" at bounding box center [663, 526] width 125 height 17
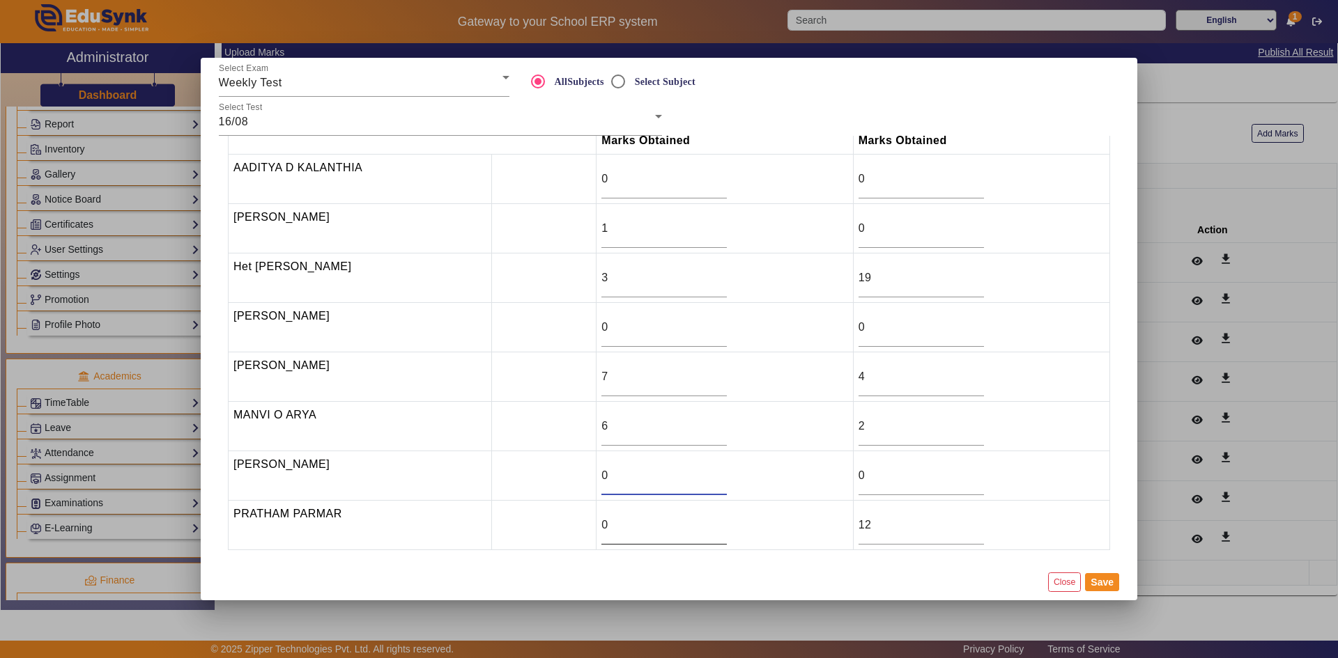
click at [623, 527] on input "0" at bounding box center [663, 525] width 125 height 17
type input "14"
click at [1097, 582] on button "Save" at bounding box center [1102, 582] width 34 height 18
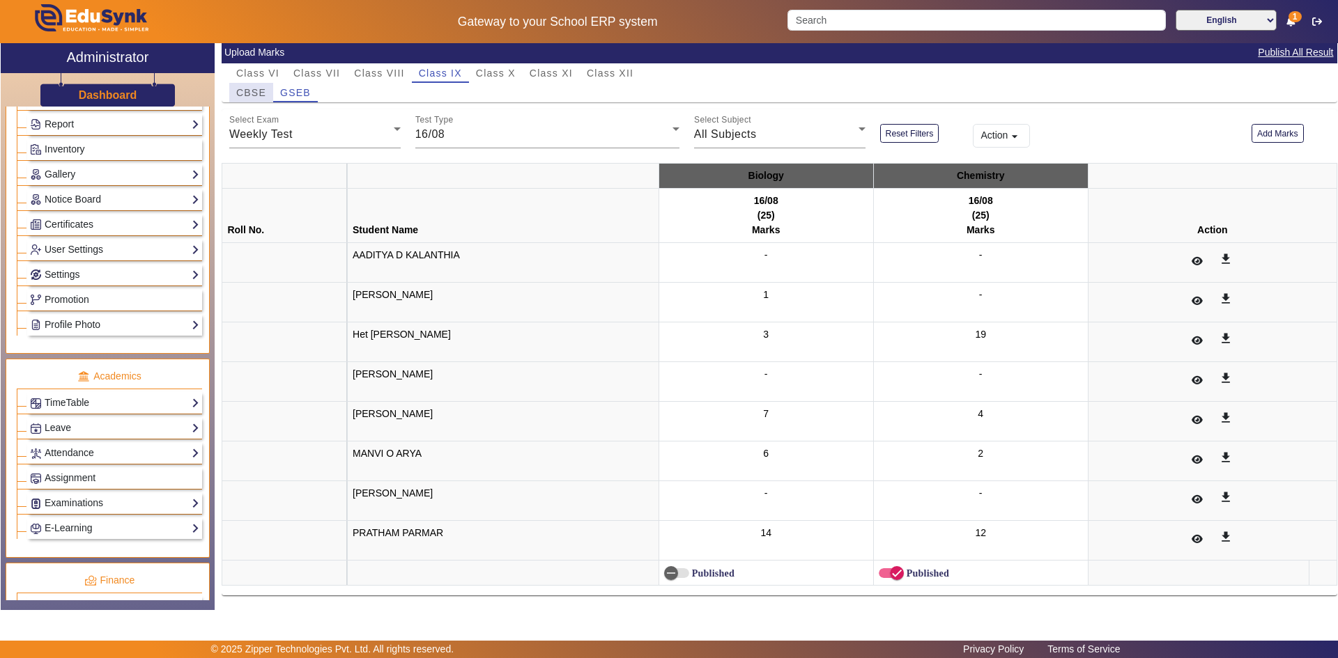
click at [263, 92] on span "CBSE" at bounding box center [251, 93] width 30 height 10
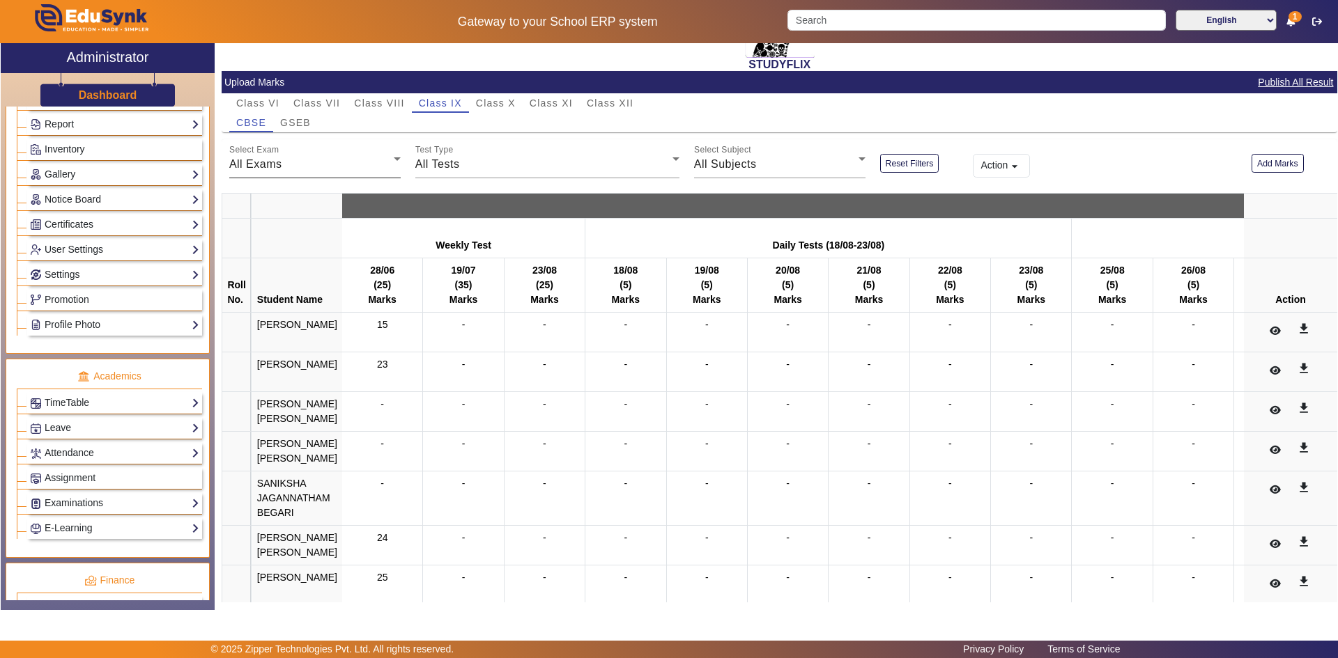
scroll to position [107, 0]
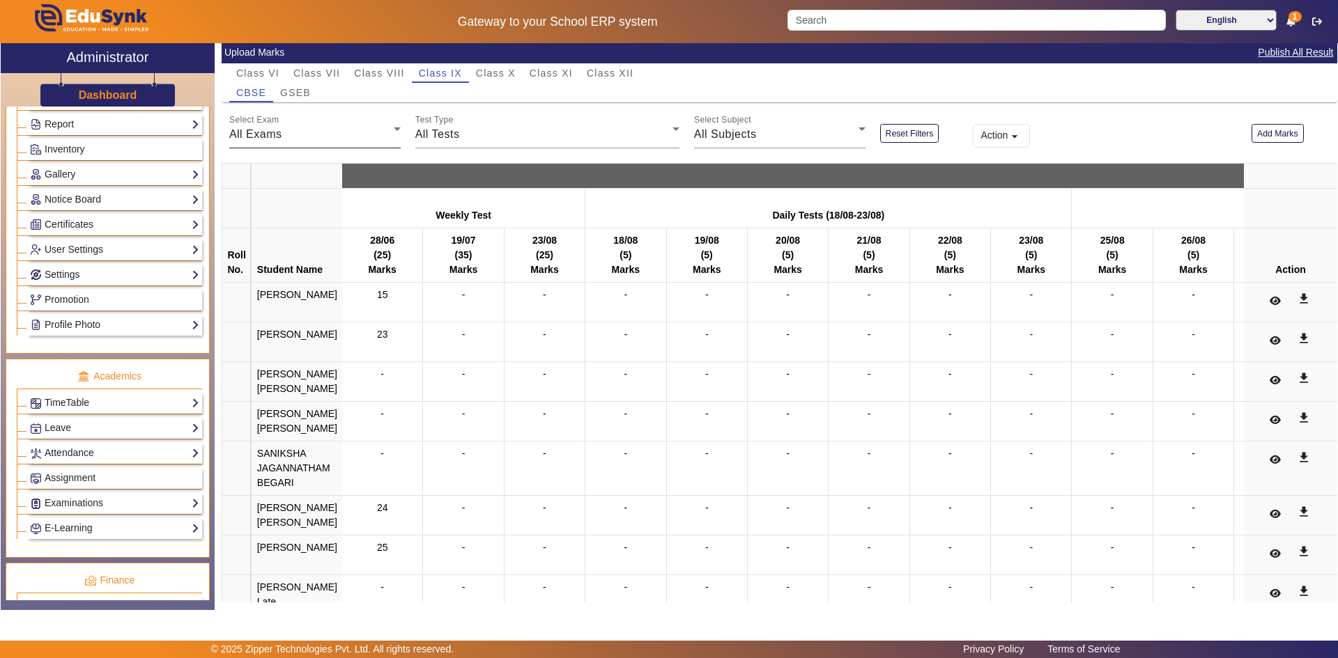
click at [310, 138] on div "All Exams" at bounding box center [311, 134] width 164 height 17
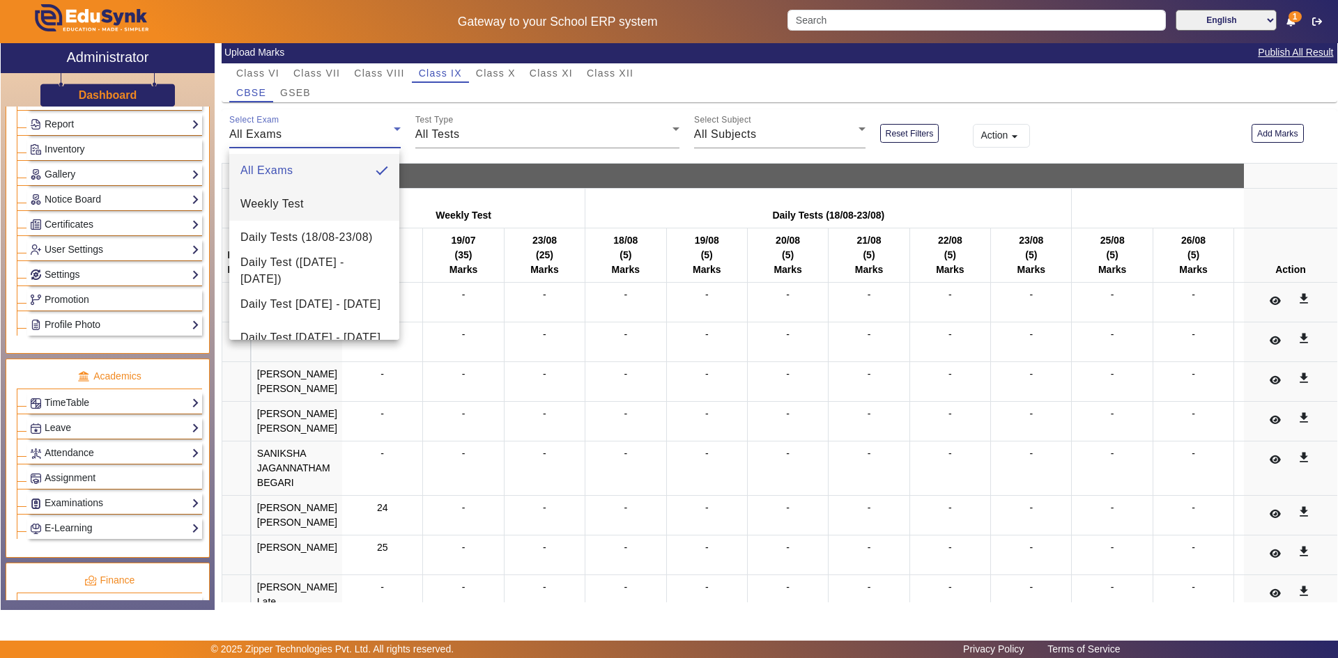
click at [292, 201] on span "Weekly Test" at bounding box center [271, 204] width 63 height 17
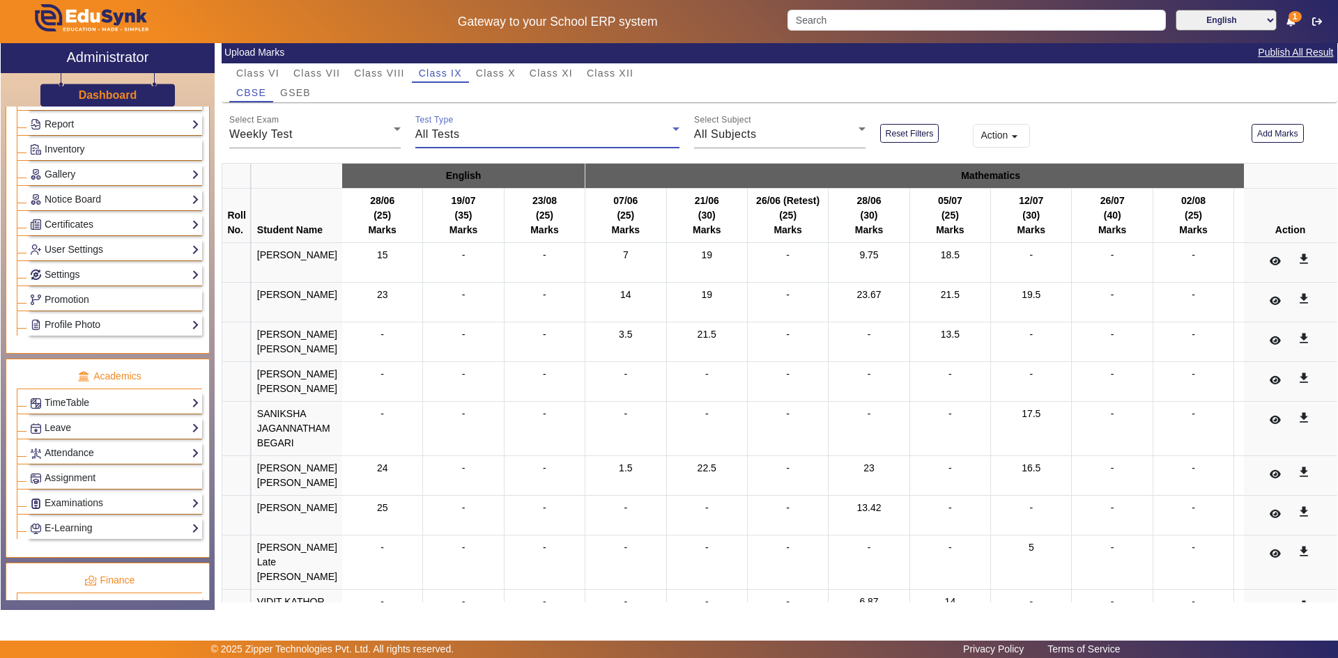
click at [467, 133] on div "All Tests" at bounding box center [543, 134] width 257 height 17
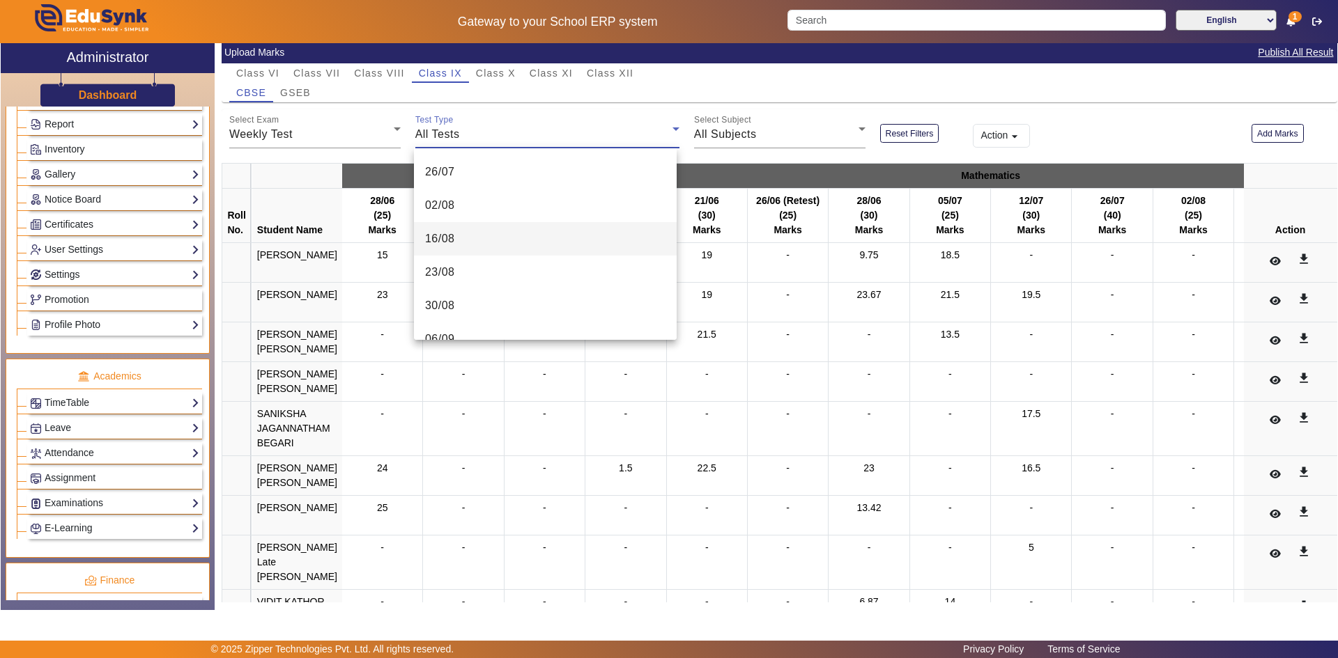
scroll to position [279, 0]
click at [446, 231] on span "16/08" at bounding box center [440, 226] width 30 height 17
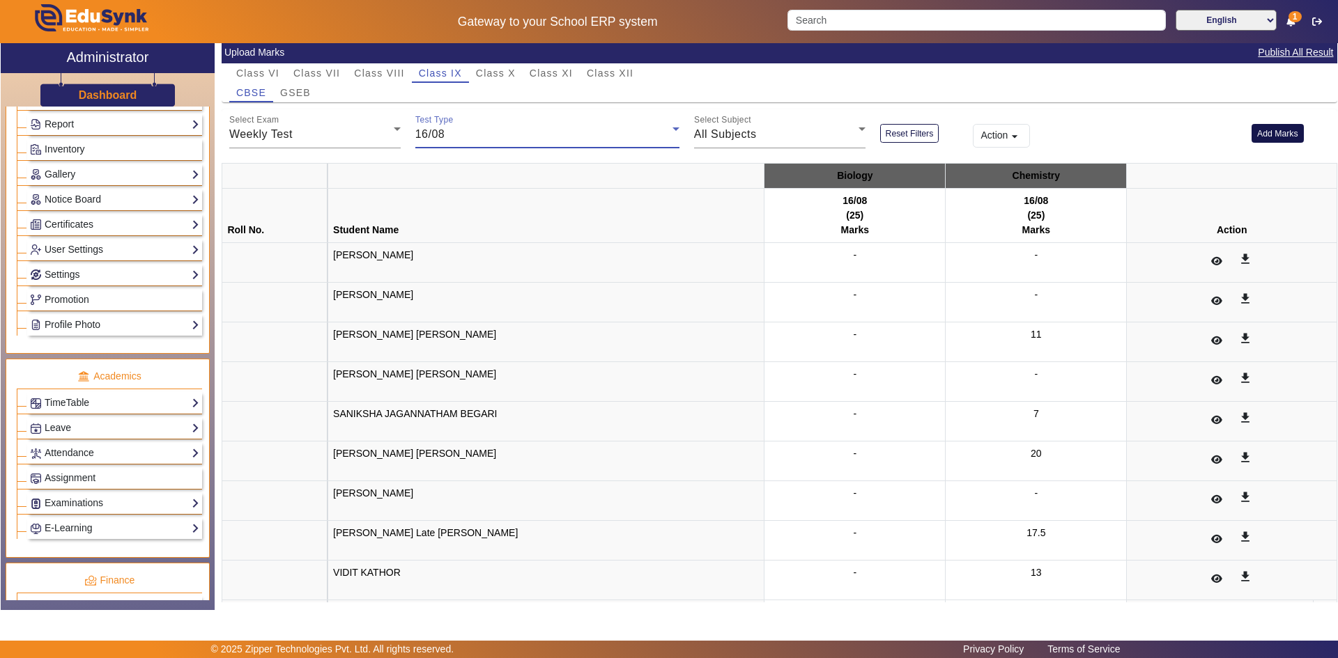
click at [1287, 135] on button "Add Marks" at bounding box center [1277, 133] width 52 height 19
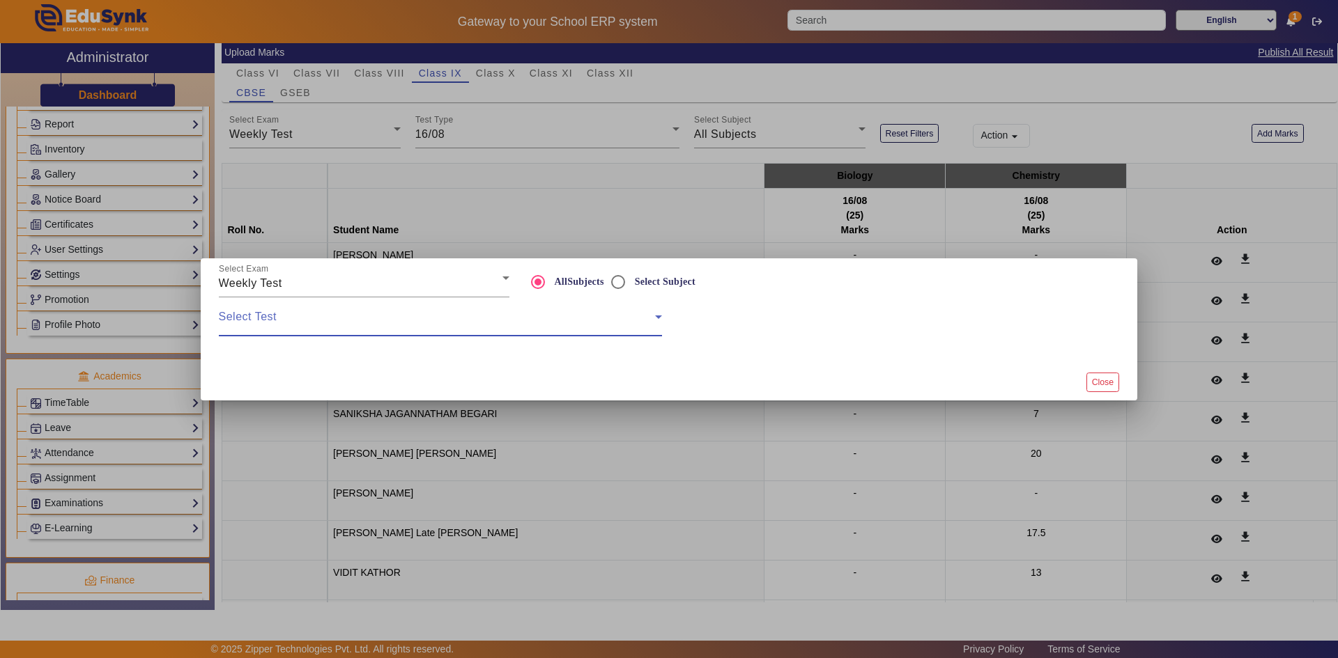
click at [456, 327] on span at bounding box center [437, 322] width 436 height 17
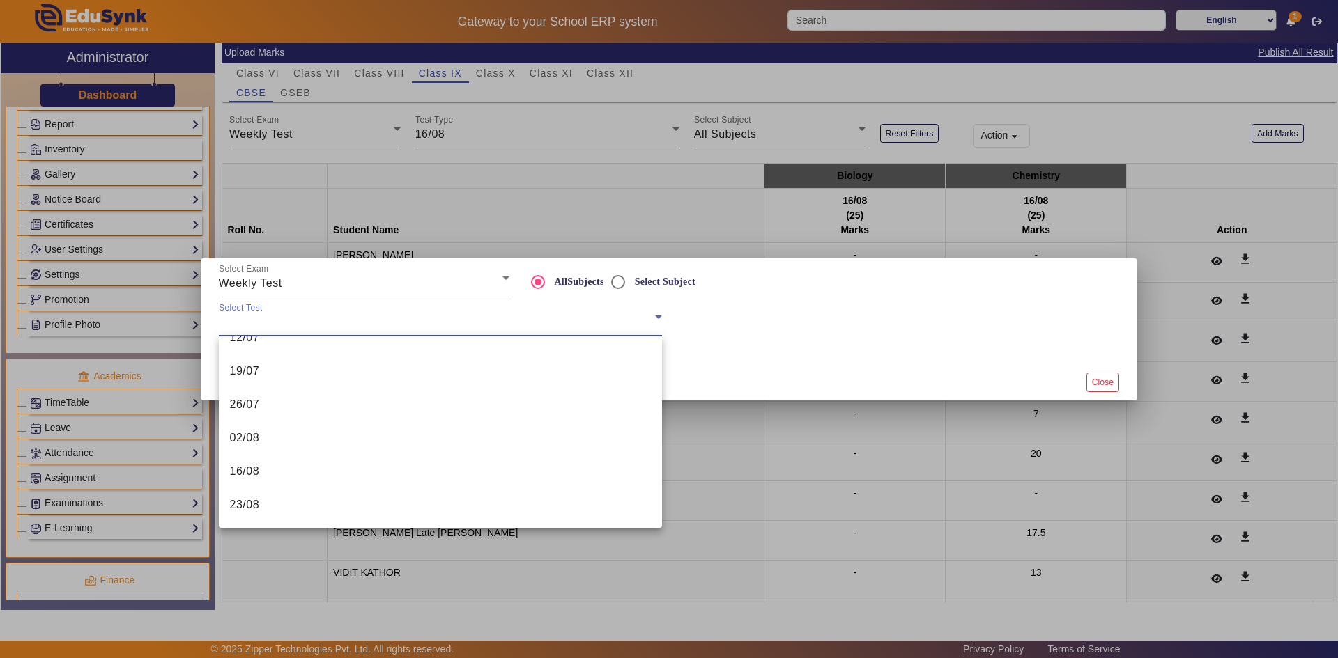
scroll to position [209, 0]
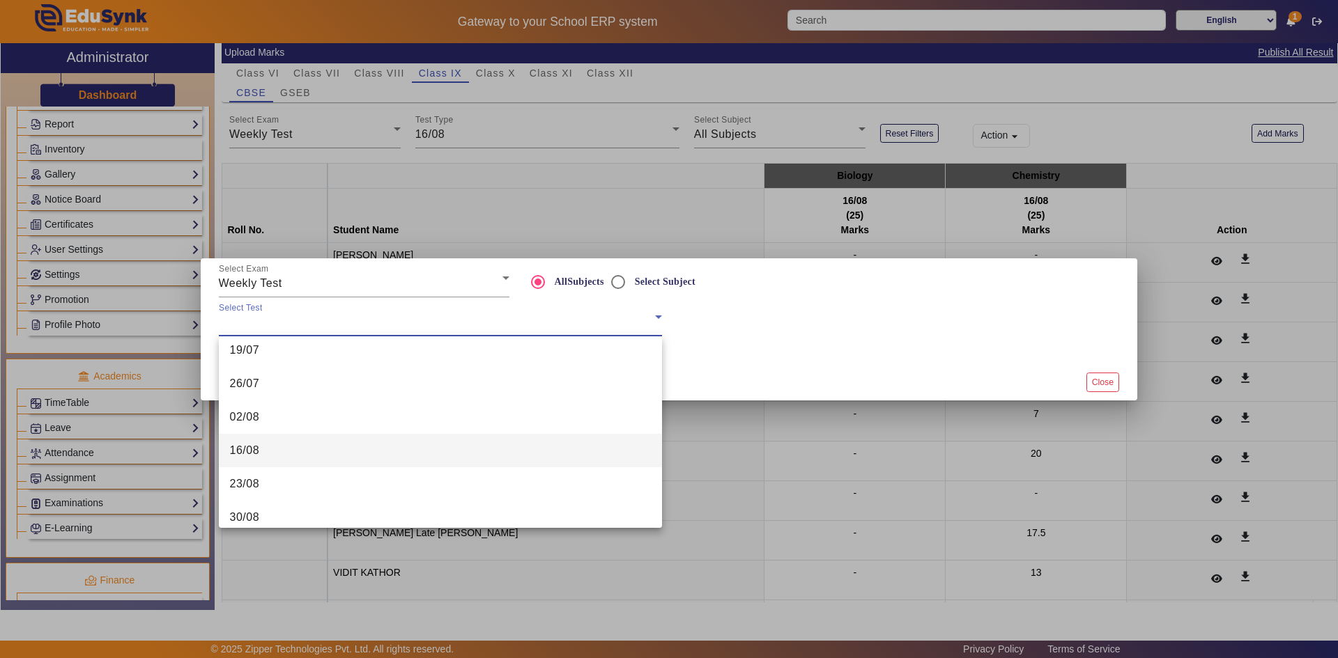
click at [315, 450] on mat-option "16/08" at bounding box center [440, 450] width 443 height 33
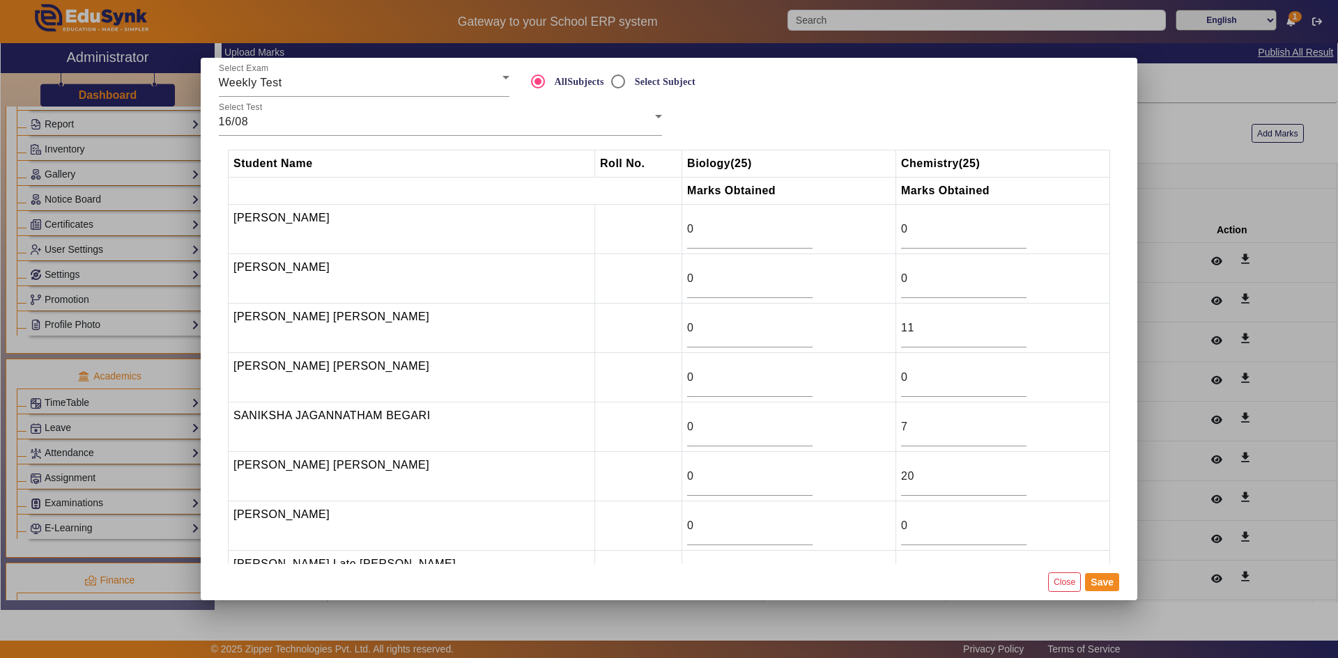
drag, startPoint x: 705, startPoint y: 240, endPoint x: 658, endPoint y: 233, distance: 47.9
click at [682, 233] on td "0" at bounding box center [789, 229] width 214 height 49
drag, startPoint x: 699, startPoint y: 431, endPoint x: 659, endPoint y: 431, distance: 39.7
click at [682, 431] on td "0" at bounding box center [789, 427] width 214 height 49
click at [687, 433] on input "0" at bounding box center [749, 427] width 125 height 17
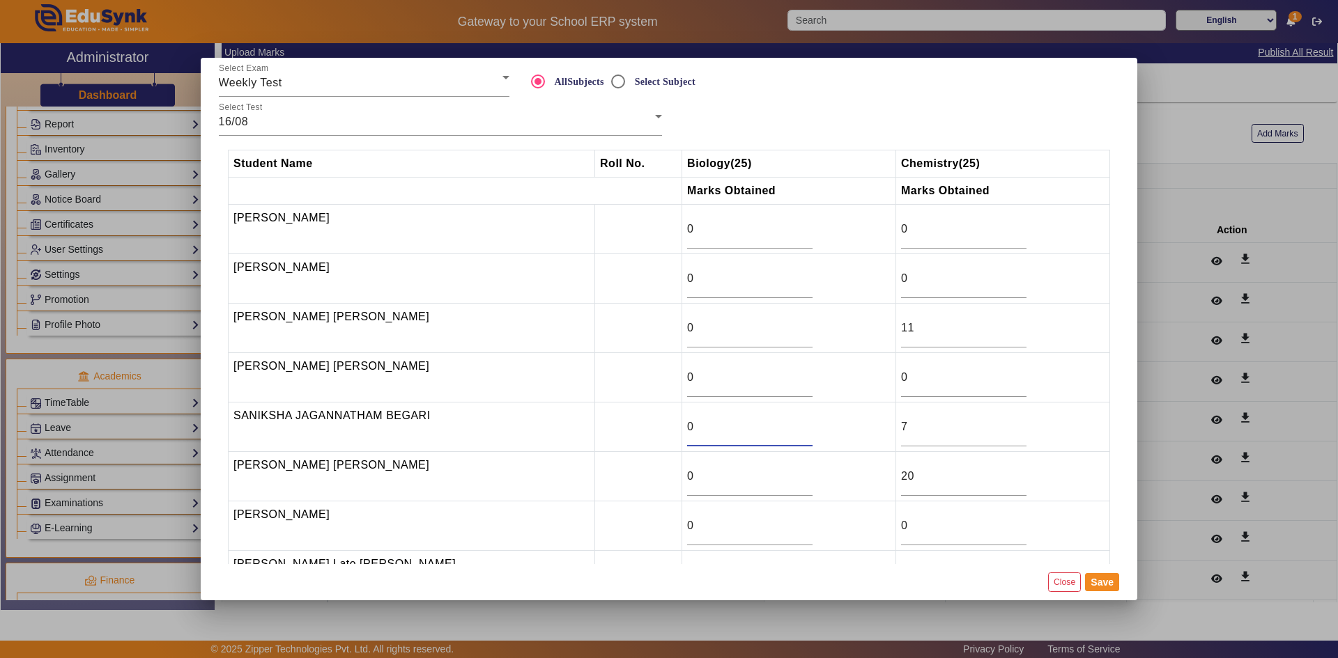
click at [687, 433] on input "0" at bounding box center [749, 427] width 125 height 17
type input "25"
click at [687, 474] on input "0" at bounding box center [749, 476] width 125 height 17
drag, startPoint x: 687, startPoint y: 473, endPoint x: 649, endPoint y: 482, distance: 38.7
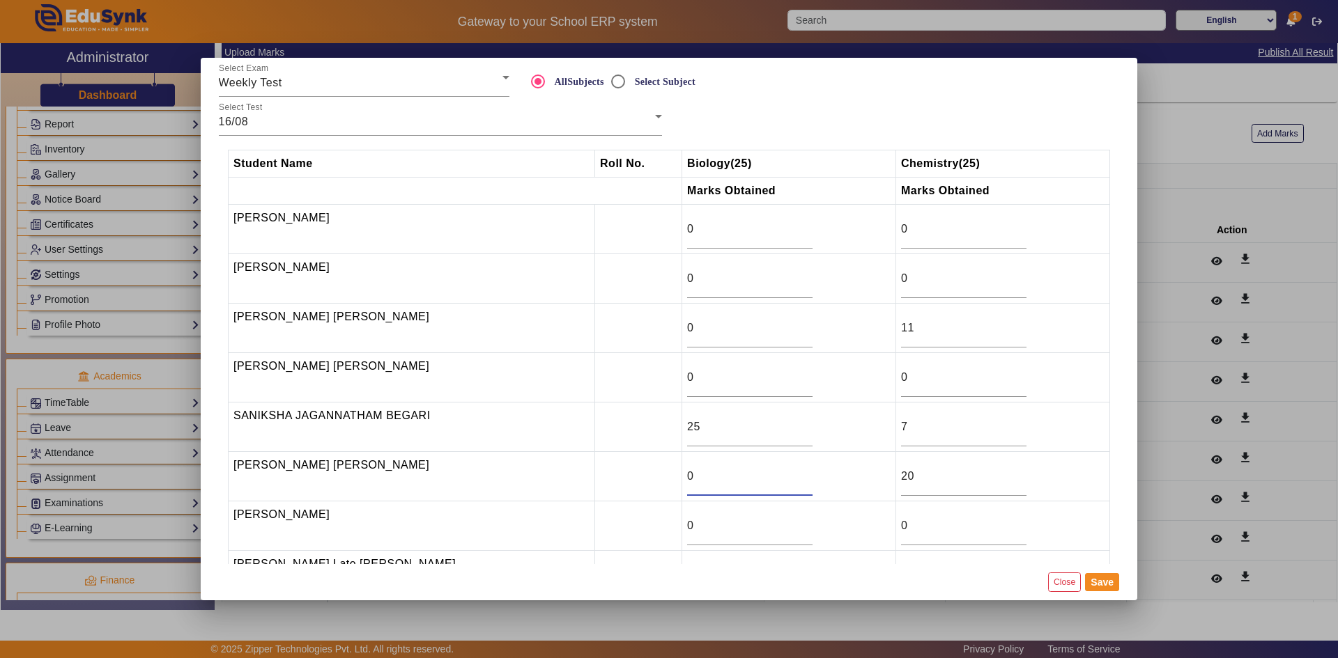
click at [649, 482] on tr "[PERSON_NAME] [PERSON_NAME] 0 20" at bounding box center [669, 476] width 881 height 49
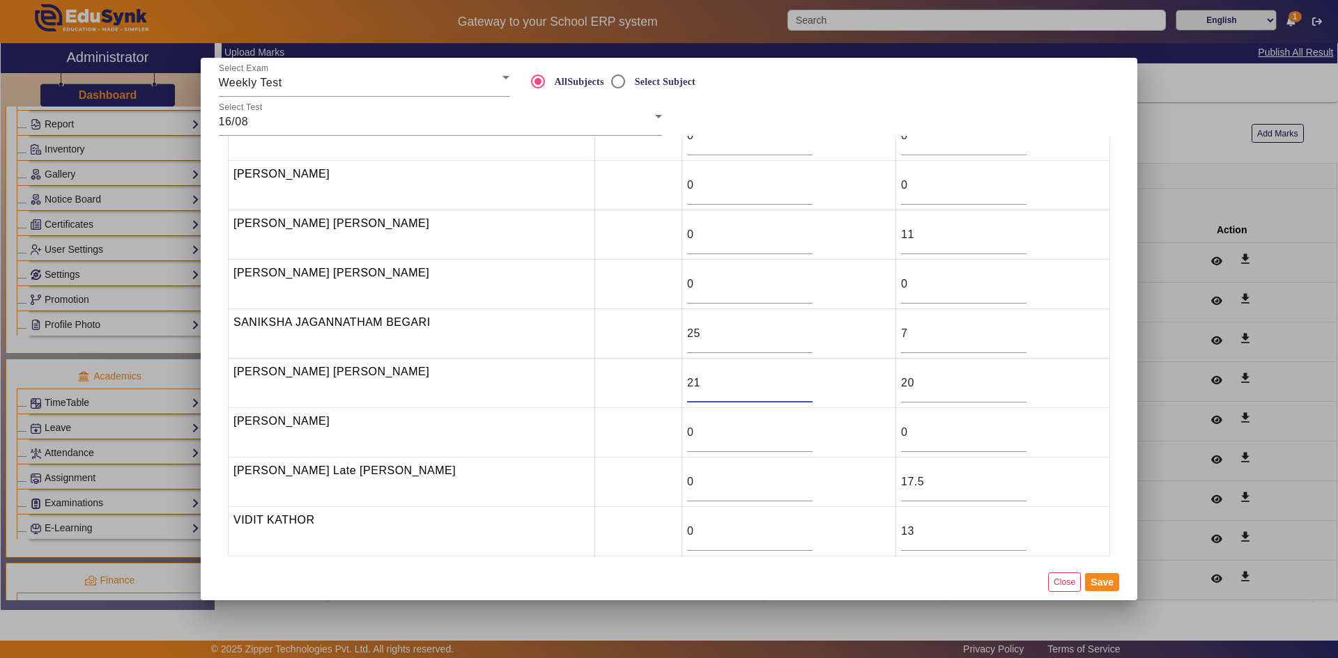
scroll to position [100, 0]
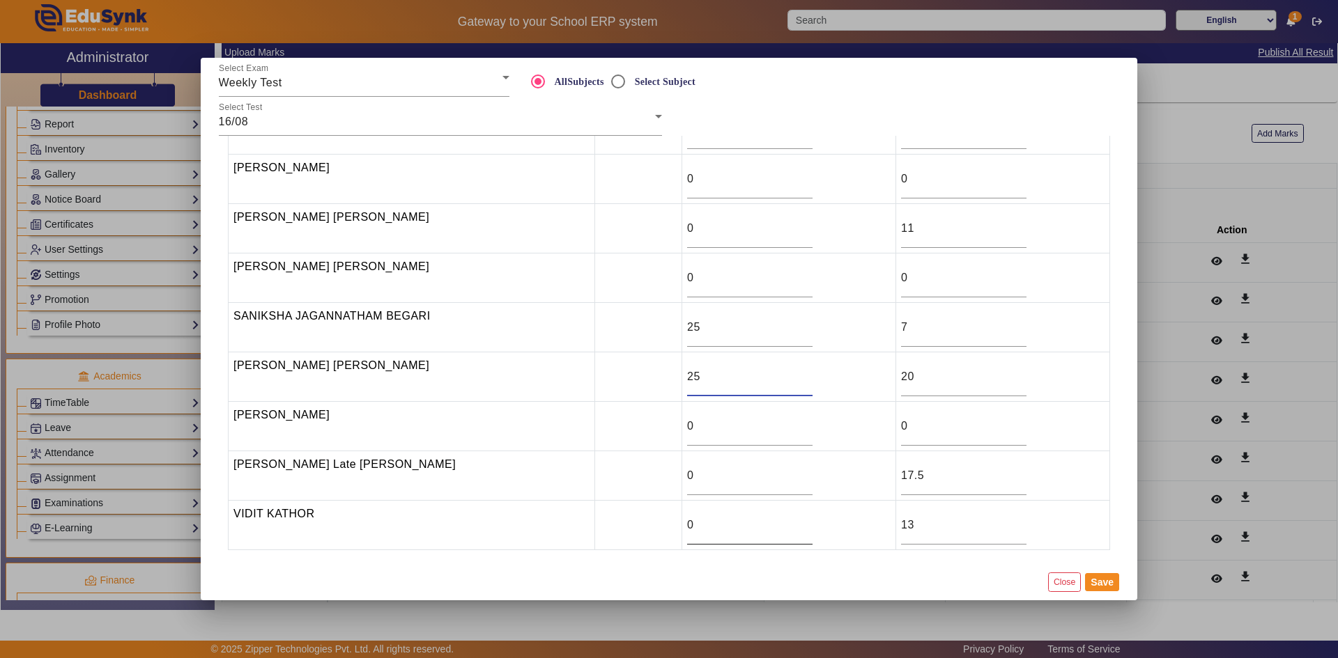
type input "25"
drag, startPoint x: 696, startPoint y: 525, endPoint x: 656, endPoint y: 527, distance: 39.7
click at [682, 527] on td "0" at bounding box center [789, 525] width 214 height 49
type input "19"
click at [687, 480] on input "0" at bounding box center [749, 475] width 125 height 17
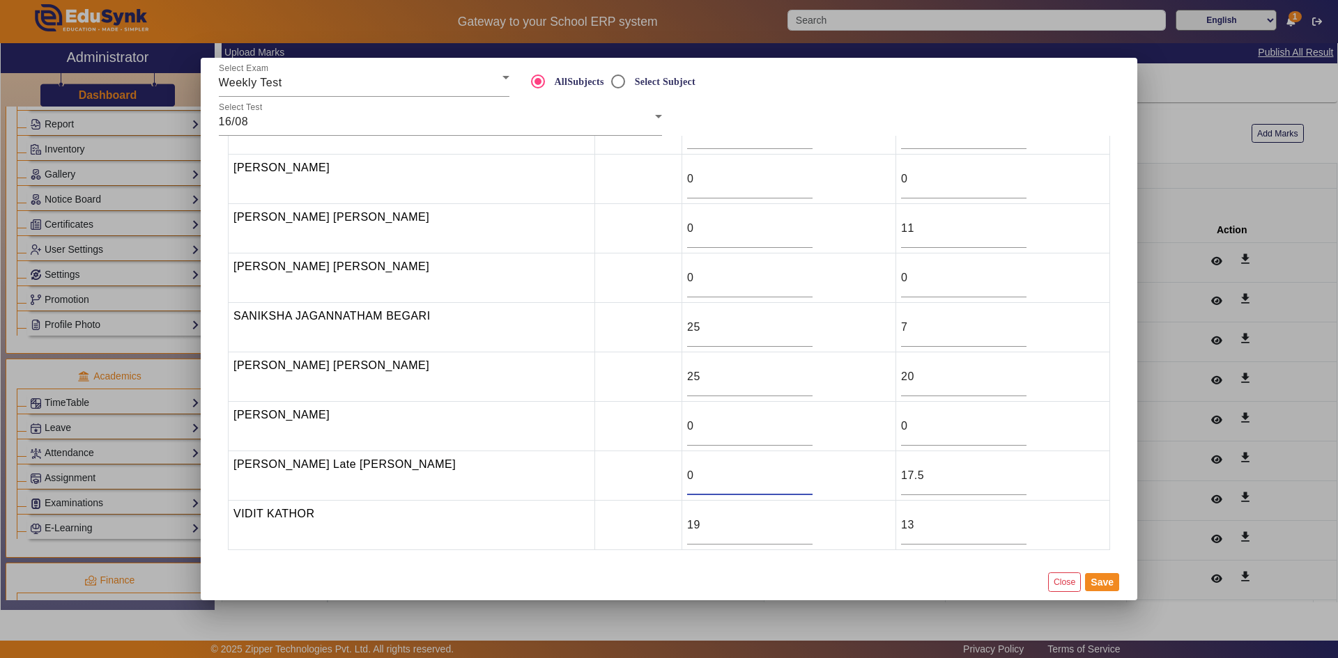
drag, startPoint x: 679, startPoint y: 471, endPoint x: 652, endPoint y: 476, distance: 27.6
click at [652, 476] on tr "[PERSON_NAME] Late [PERSON_NAME] 0 17.5" at bounding box center [669, 475] width 881 height 49
type input "17.5"
drag, startPoint x: 678, startPoint y: 427, endPoint x: 658, endPoint y: 428, distance: 20.2
click at [682, 428] on td "0" at bounding box center [789, 426] width 214 height 49
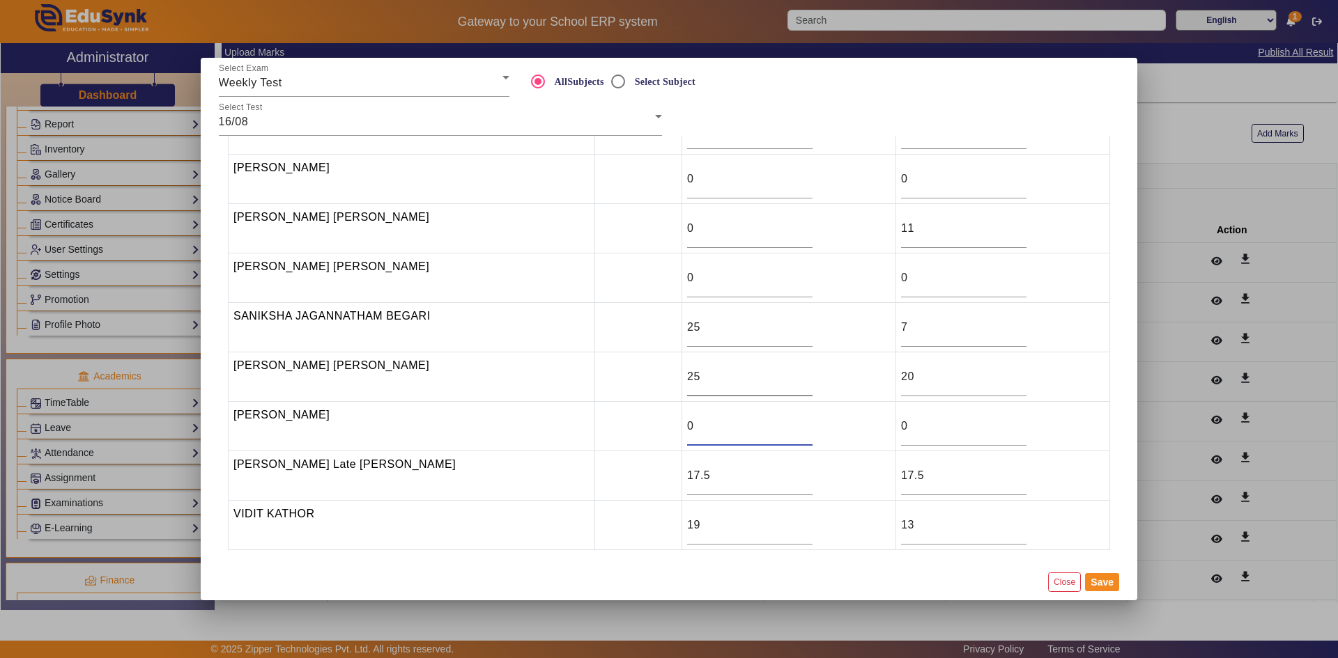
click at [687, 382] on input "25" at bounding box center [749, 377] width 125 height 17
click at [687, 279] on input "0" at bounding box center [749, 278] width 125 height 17
click at [687, 235] on input "0" at bounding box center [749, 228] width 125 height 17
type input "11.5"
click at [1113, 588] on button "Save" at bounding box center [1102, 582] width 34 height 18
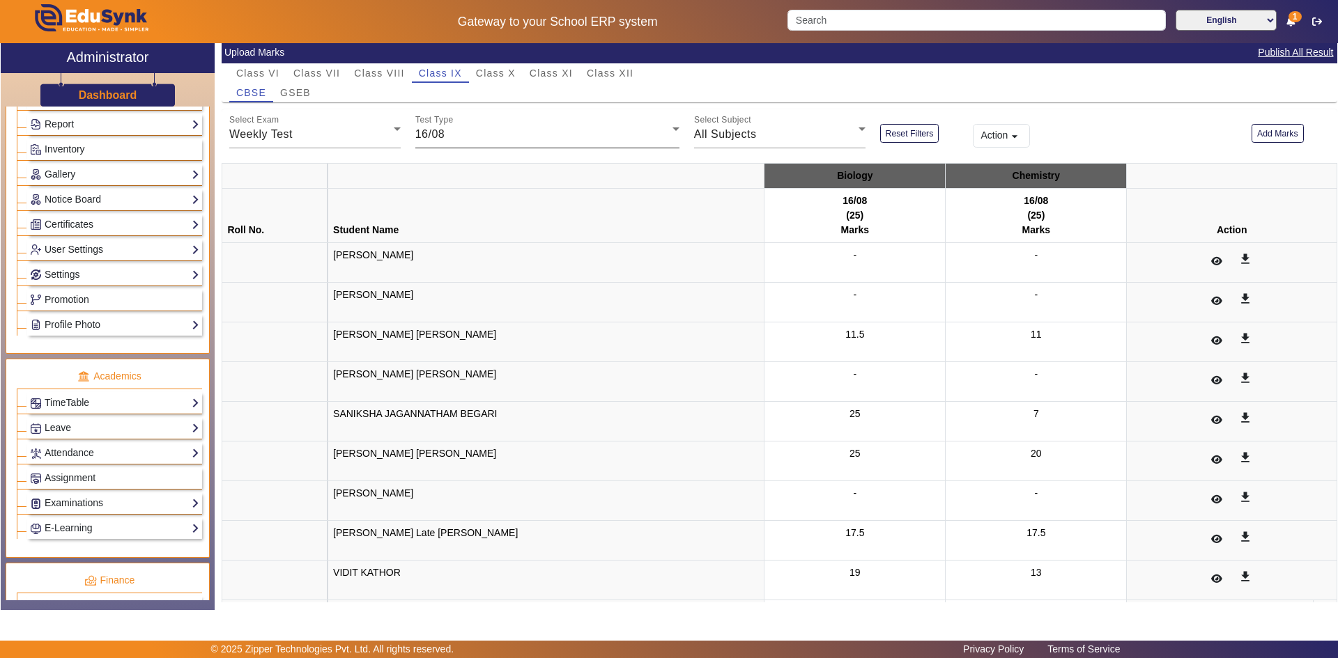
click at [431, 136] on span "16/08" at bounding box center [430, 134] width 30 height 12
click at [101, 170] on div at bounding box center [669, 329] width 1338 height 658
